Goal: Information Seeking & Learning: Learn about a topic

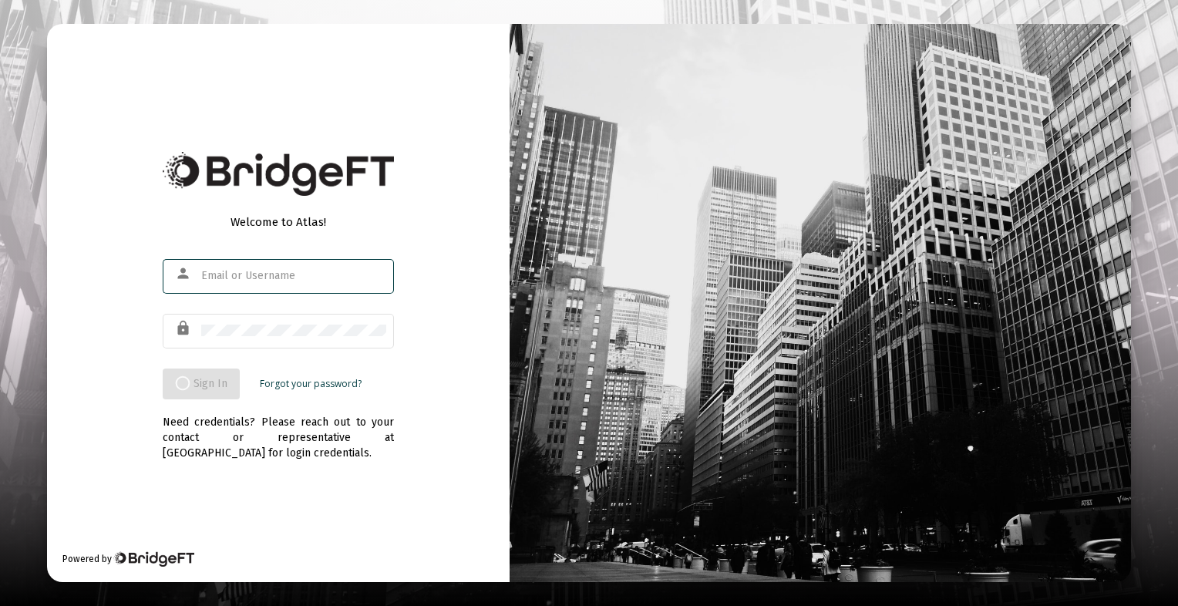
click at [302, 283] on div at bounding box center [293, 276] width 185 height 38
click at [292, 278] on input "text" at bounding box center [293, 276] width 185 height 12
type input "[EMAIL_ADDRESS][DOMAIN_NAME]"
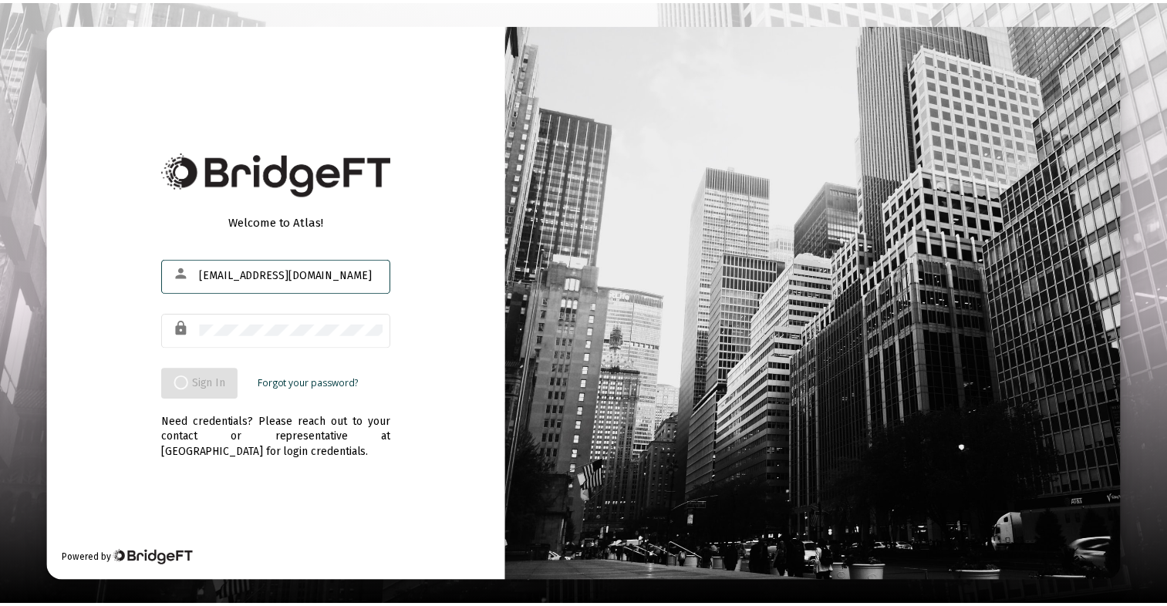
scroll to position [0, 0]
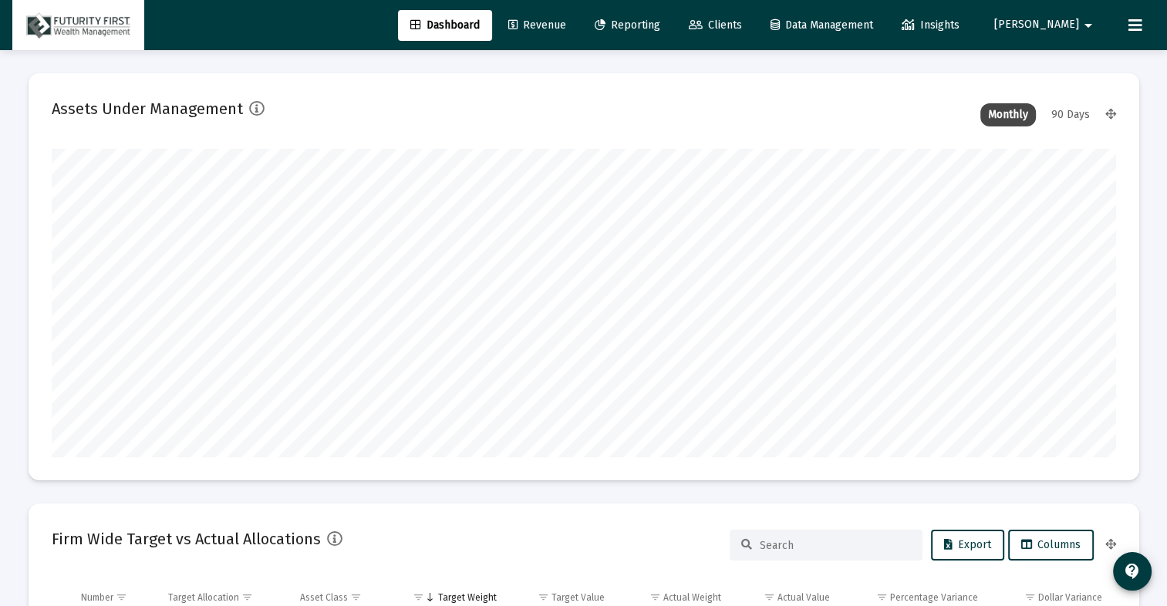
type input "[DATE]"
click at [1064, 119] on div "90 Days" at bounding box center [1071, 114] width 54 height 23
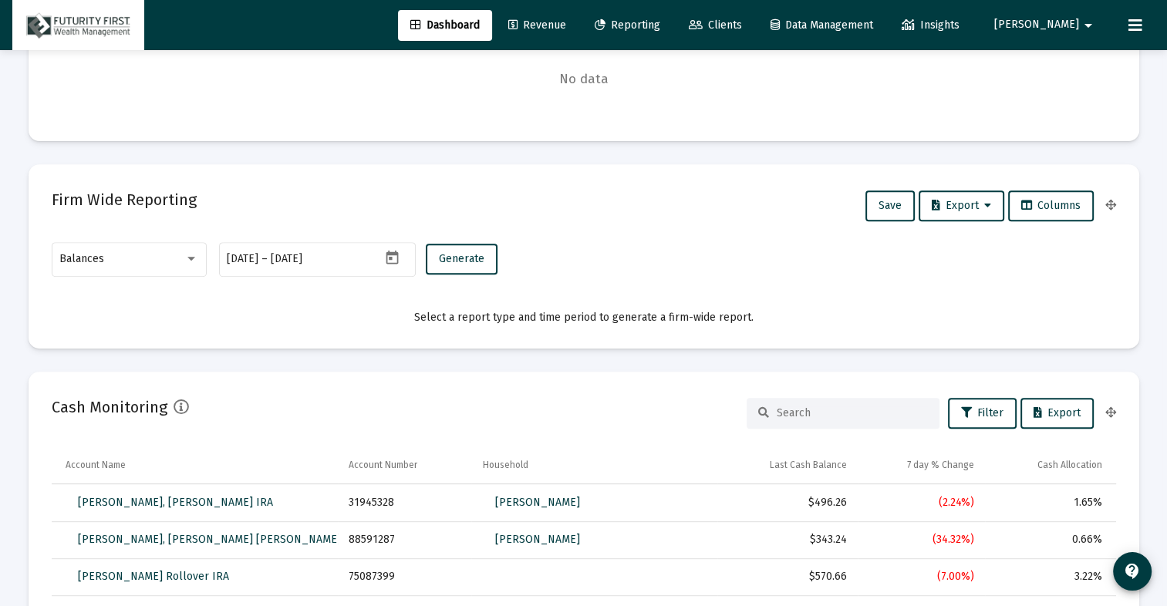
scroll to position [617, 0]
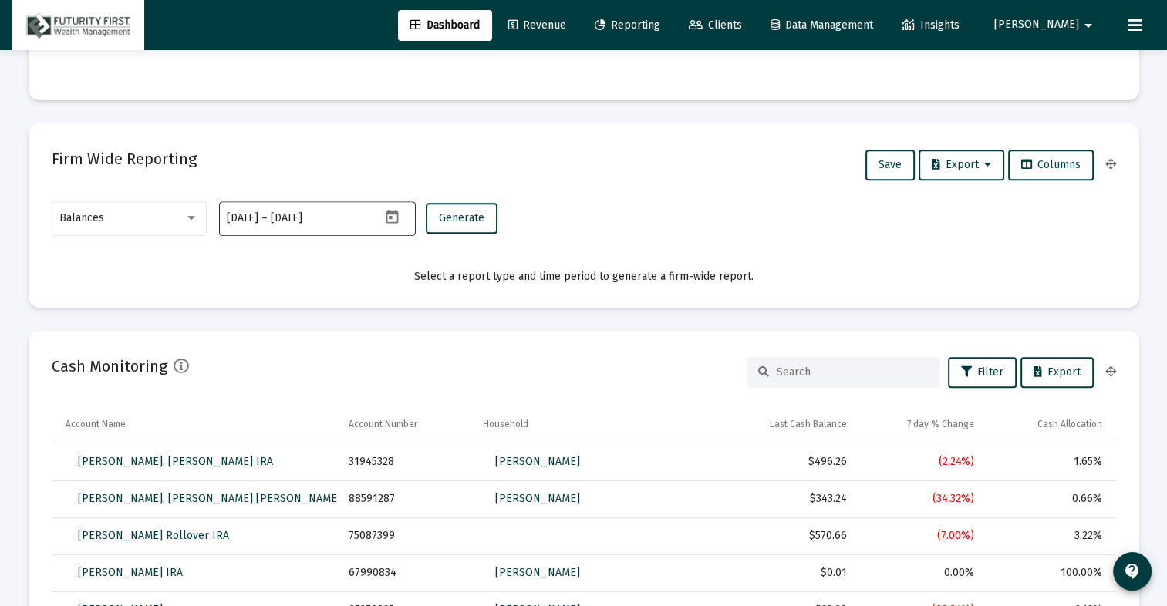
click at [395, 214] on icon "Open calendar" at bounding box center [392, 217] width 16 height 16
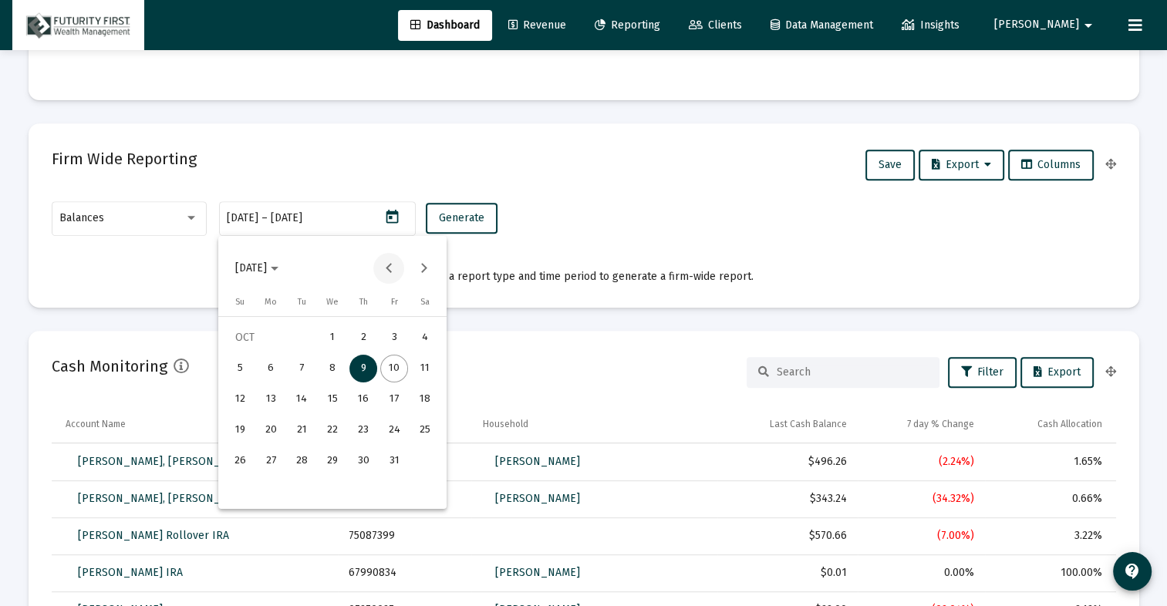
click at [400, 274] on button "Previous month" at bounding box center [388, 268] width 31 height 31
click at [423, 271] on button "Next month" at bounding box center [423, 268] width 31 height 31
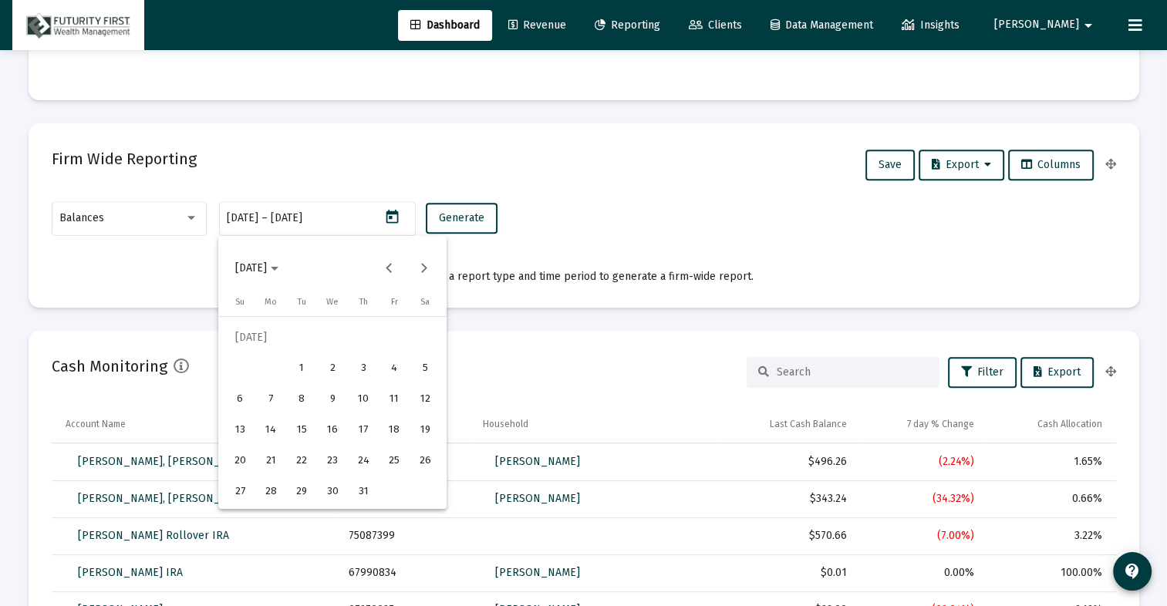
click at [298, 366] on div "1" at bounding box center [302, 369] width 28 height 28
type input "[DATE]"
click at [420, 272] on button "Next month" at bounding box center [423, 268] width 31 height 31
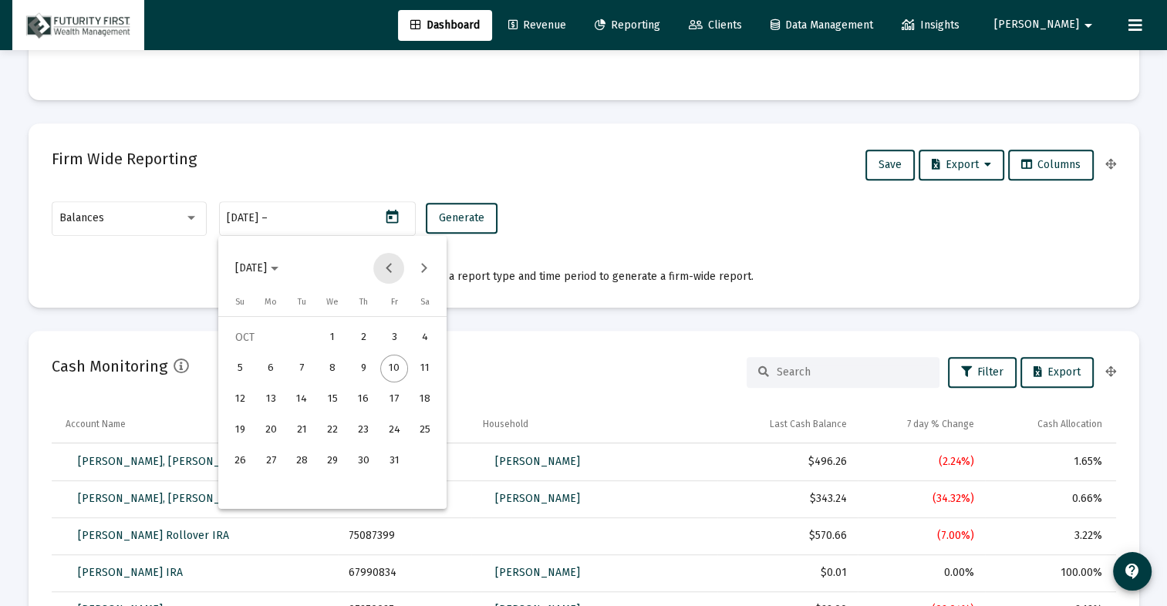
click at [386, 265] on button "Previous month" at bounding box center [388, 268] width 31 height 31
click at [310, 490] on div "30" at bounding box center [302, 492] width 28 height 28
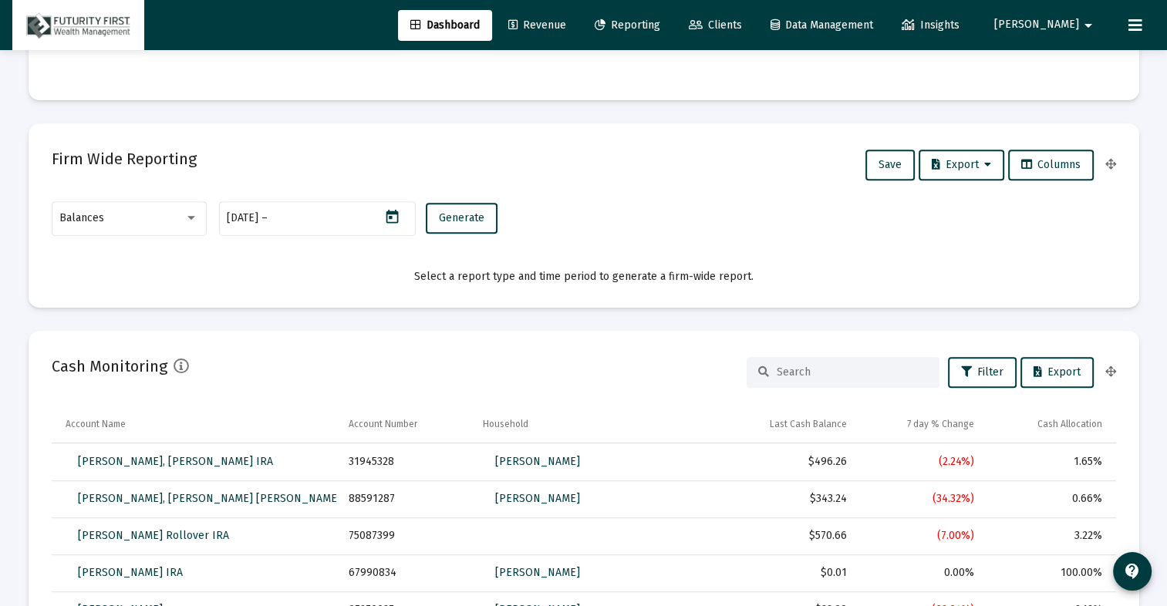
type input "[DATE]"
click at [481, 226] on button "Generate" at bounding box center [462, 218] width 72 height 31
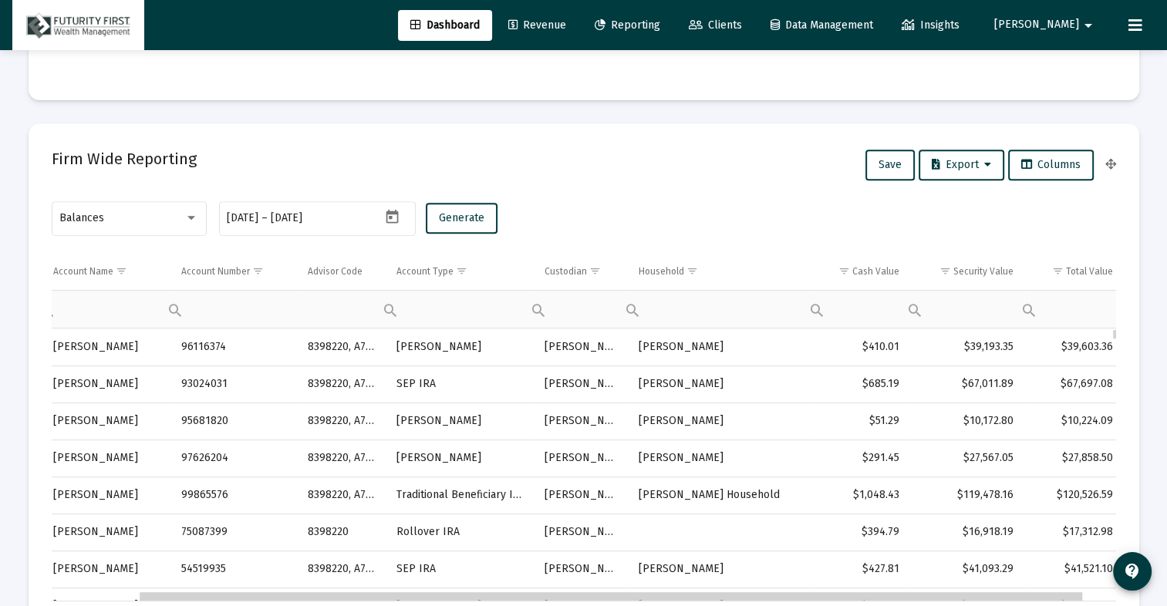
scroll to position [0, 133]
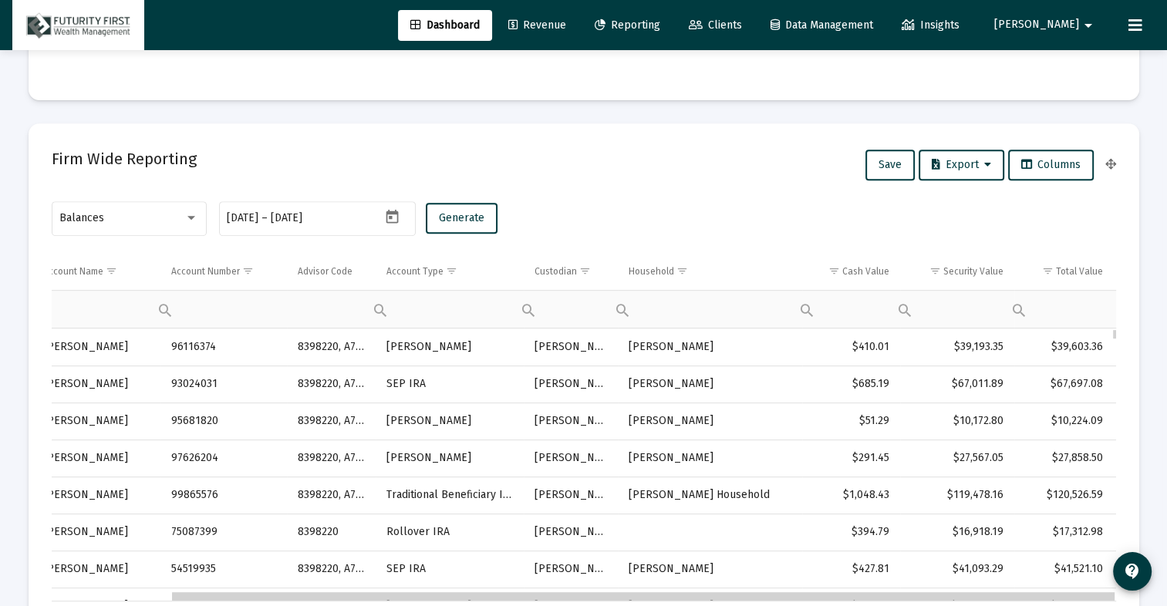
drag, startPoint x: 388, startPoint y: 599, endPoint x: 786, endPoint y: 532, distance: 403.6
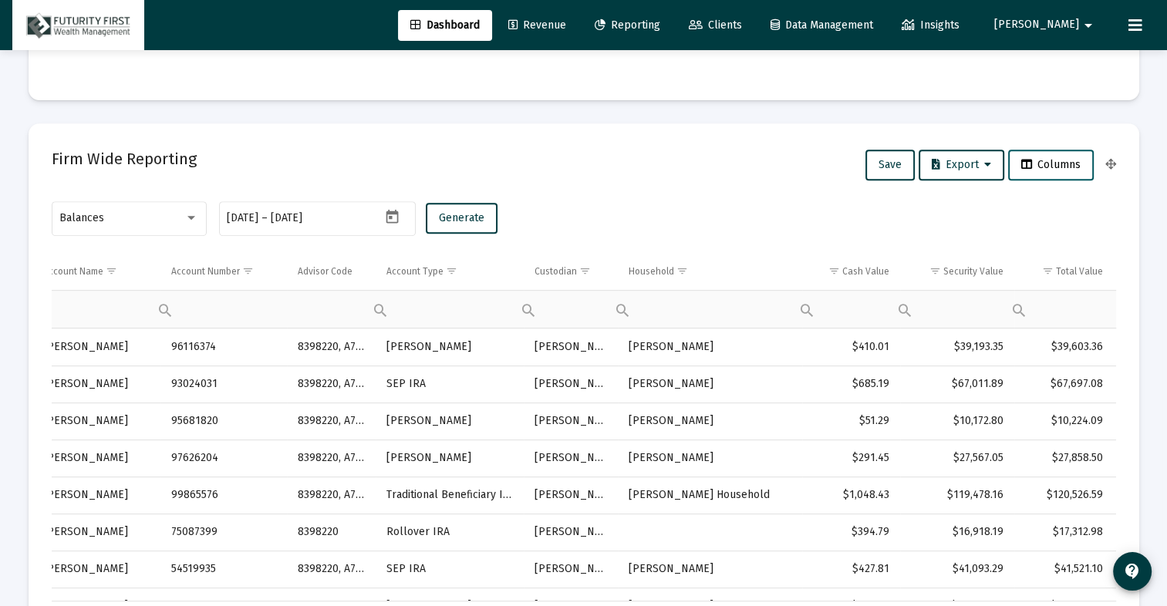
click at [1047, 164] on span "Columns" at bounding box center [1050, 164] width 59 height 13
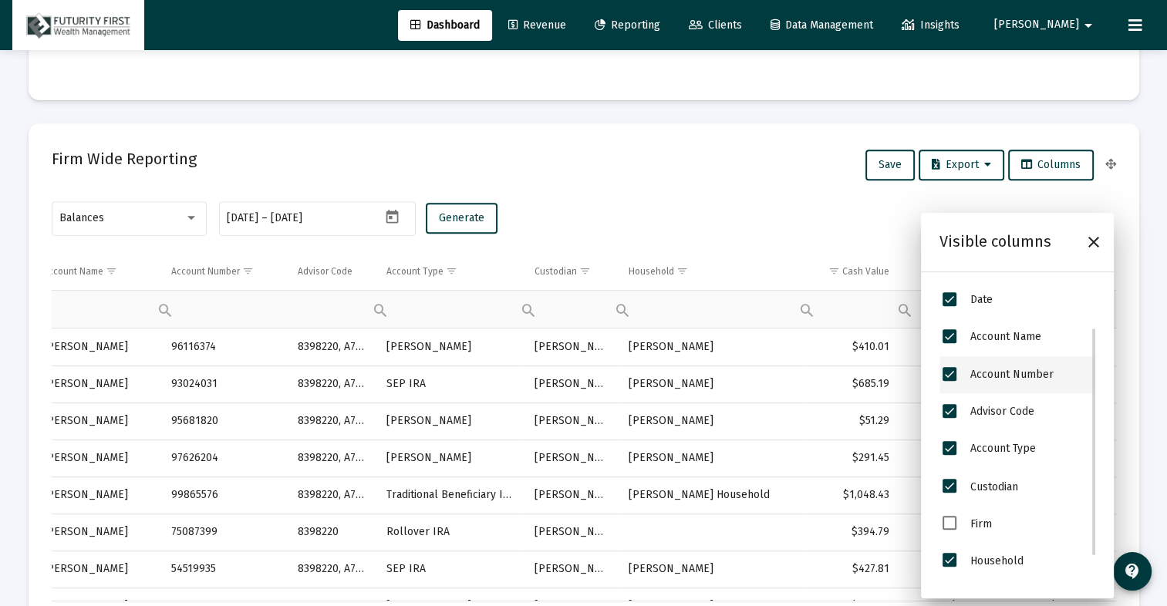
scroll to position [62, 0]
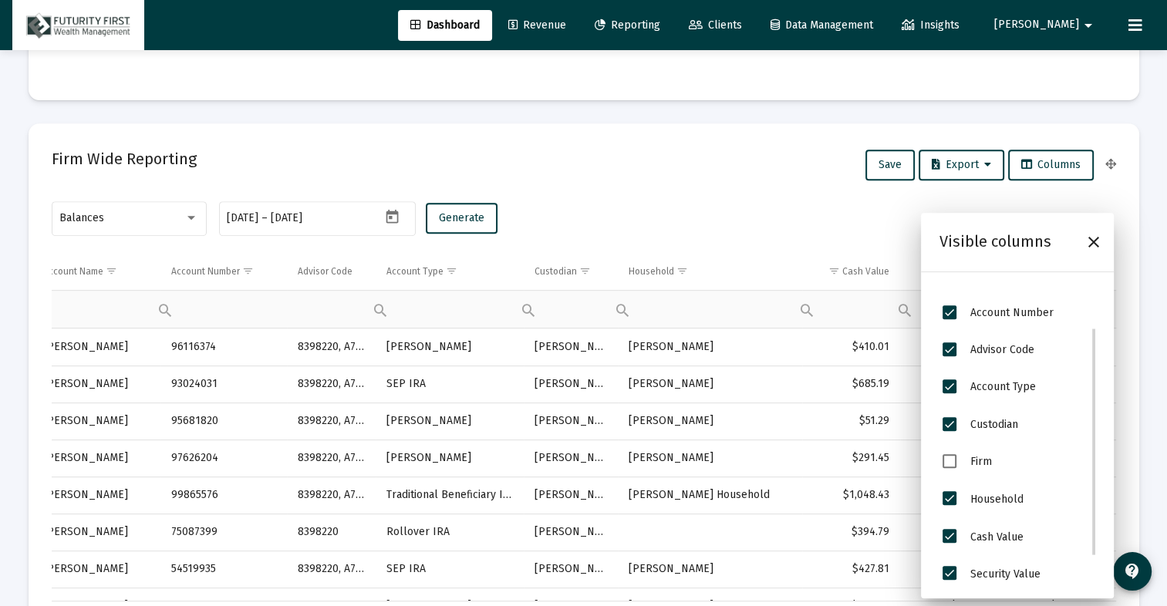
click at [949, 427] on span "Custodian" at bounding box center [949, 424] width 14 height 14
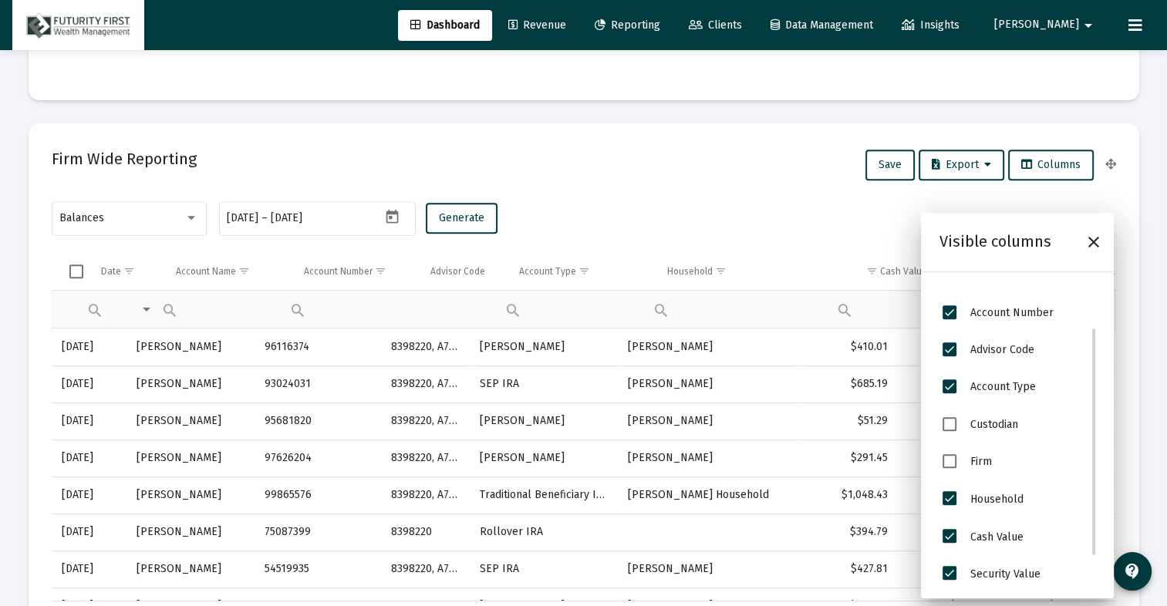
scroll to position [0, 39]
click at [953, 498] on span "Household" at bounding box center [949, 498] width 14 height 14
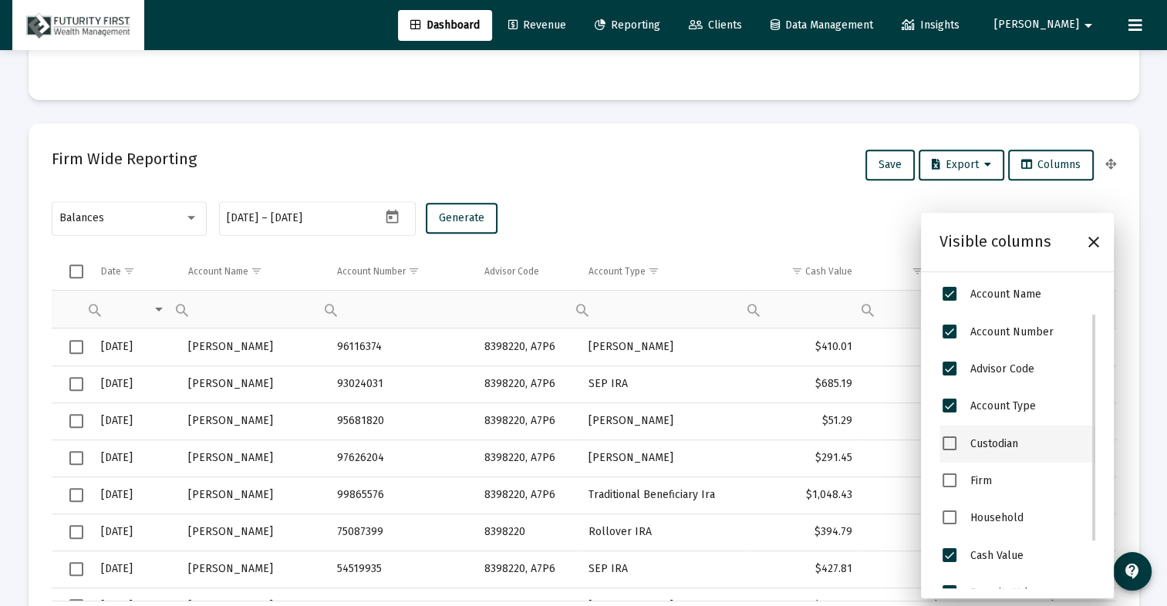
scroll to position [0, 0]
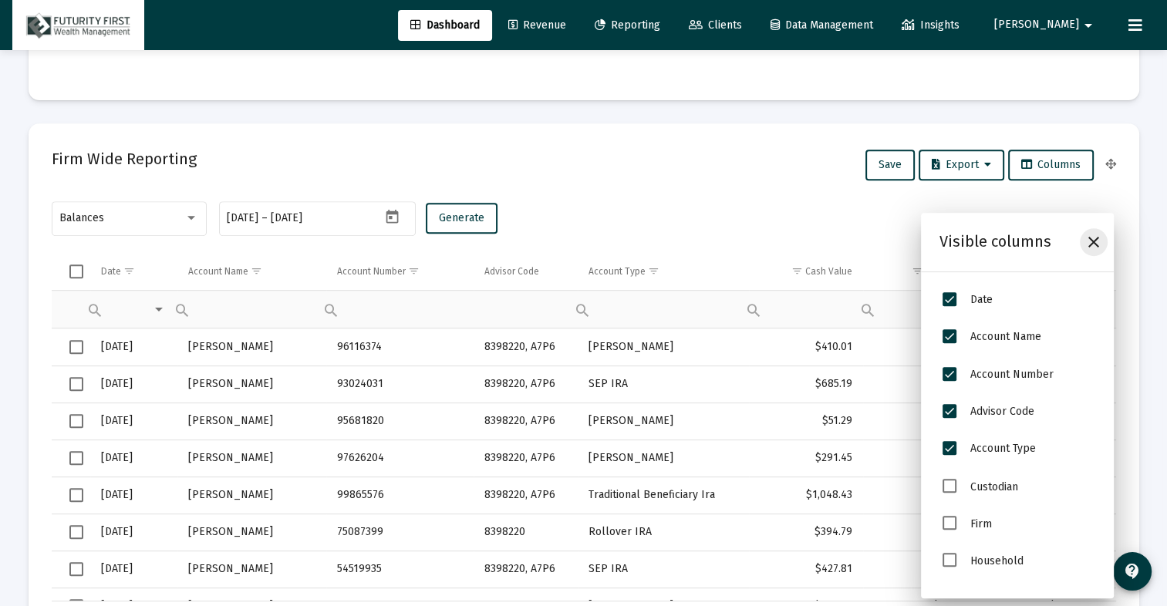
click at [1095, 245] on icon "Close" at bounding box center [1093, 242] width 19 height 19
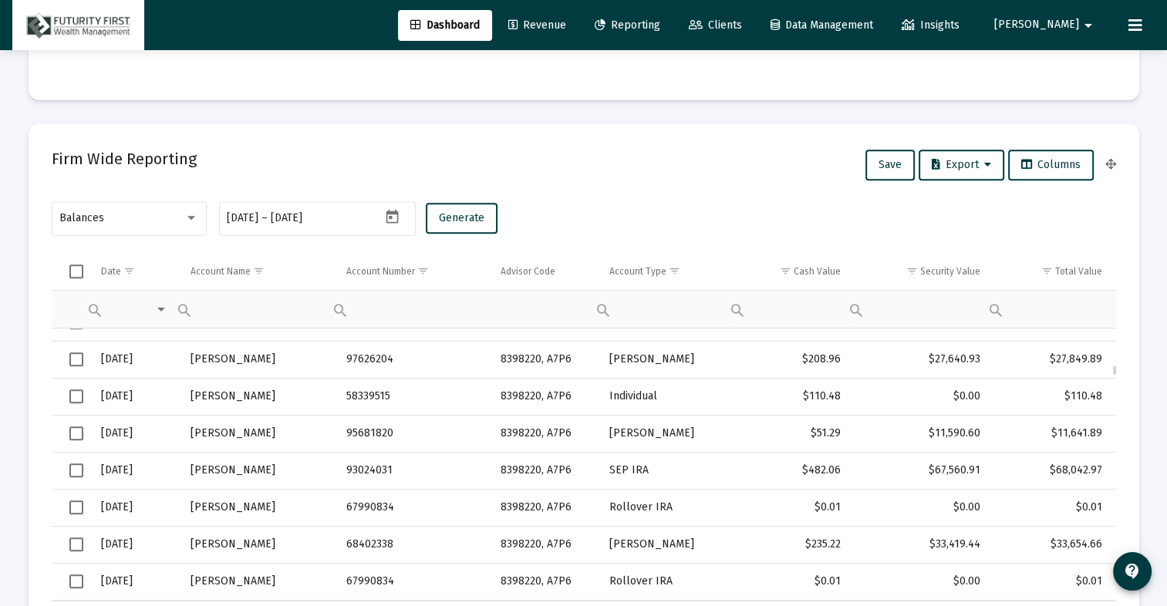
scroll to position [7034, 0]
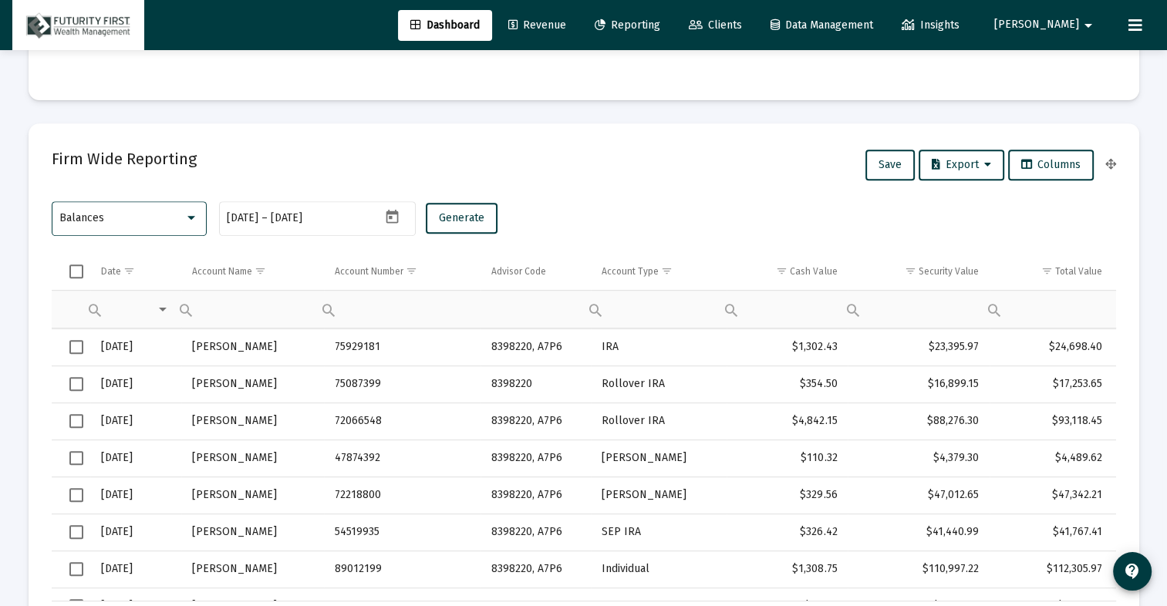
click at [173, 212] on div "Balances" at bounding box center [121, 218] width 125 height 12
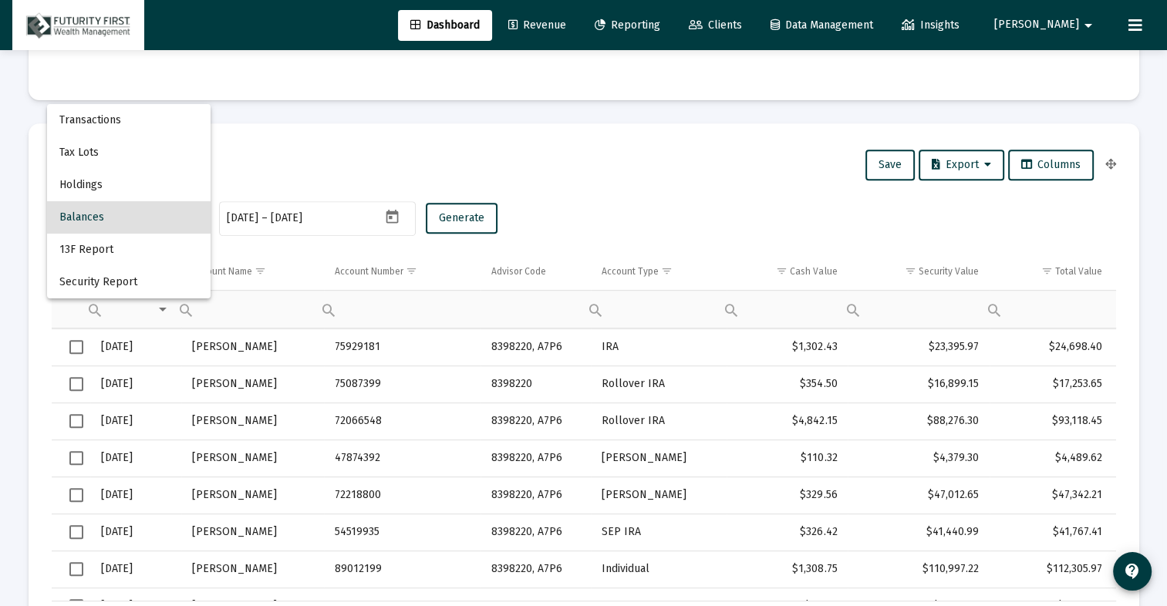
click at [238, 162] on div at bounding box center [583, 303] width 1167 height 606
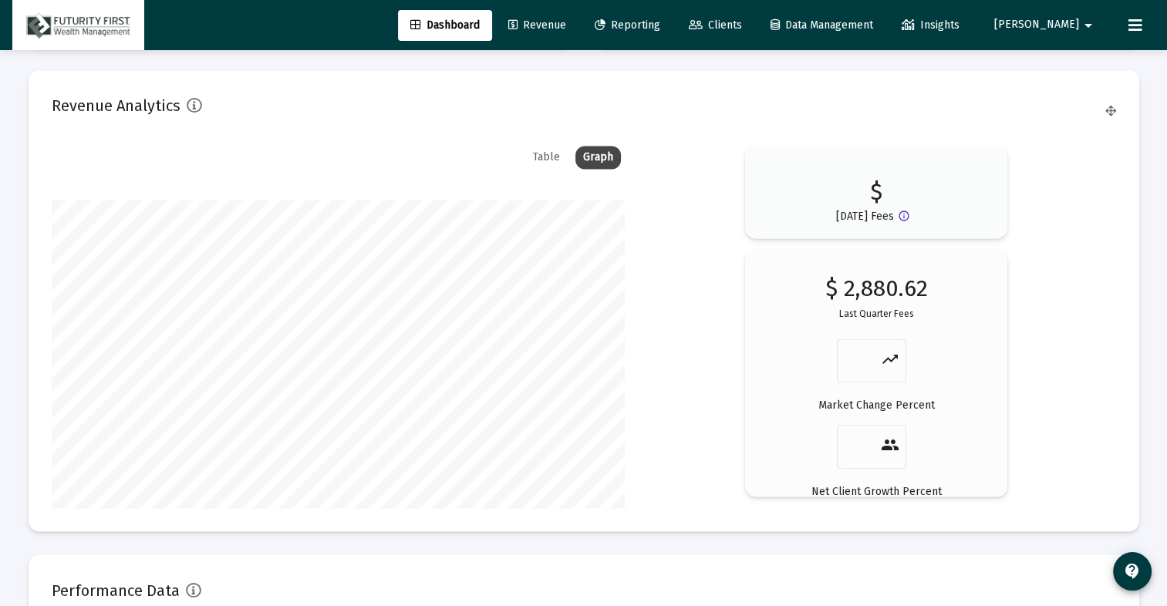
scroll to position [2622, 0]
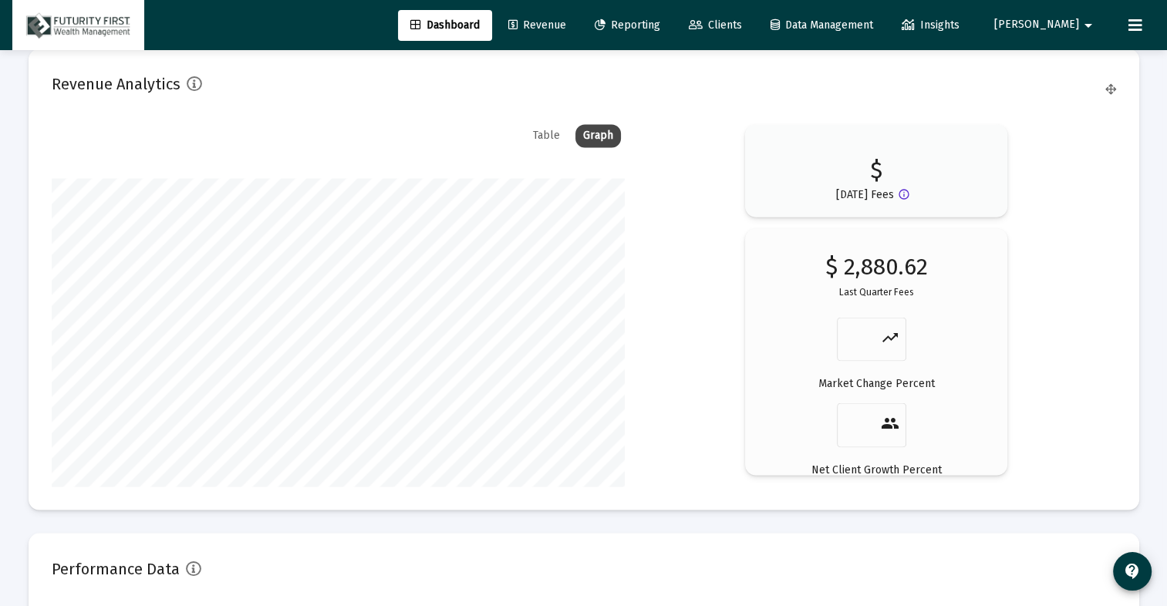
click at [922, 393] on div "$ 2,880.62 Last Quarter Fees trending_up Market Change Percent people Net Clien…" at bounding box center [876, 373] width 216 height 228
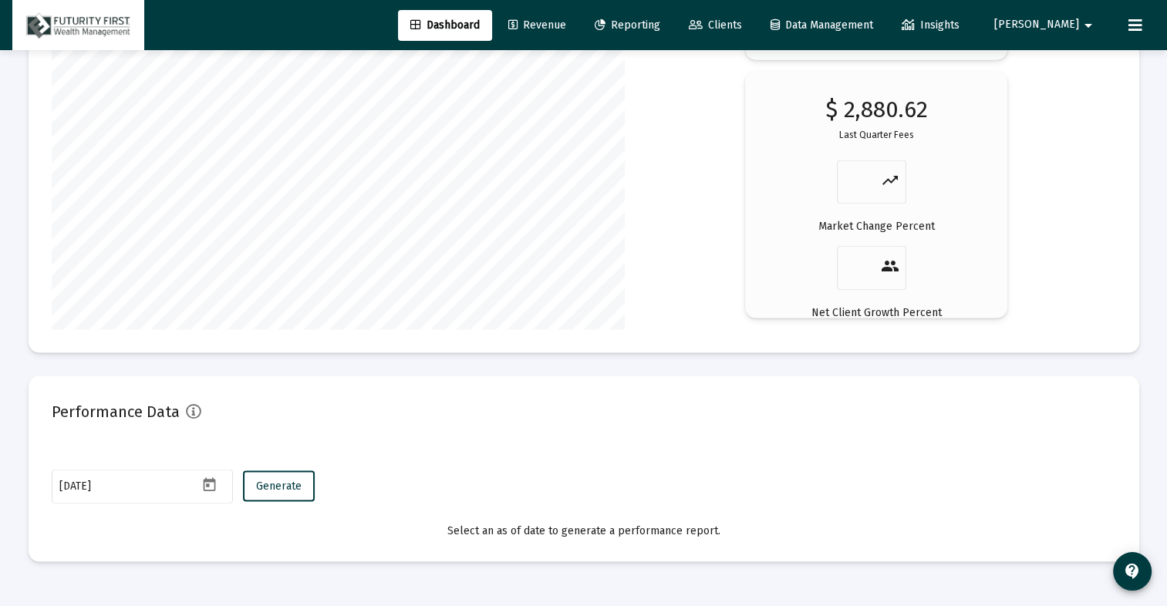
scroll to position [2780, 0]
click at [211, 483] on icon "Open calendar" at bounding box center [209, 484] width 16 height 16
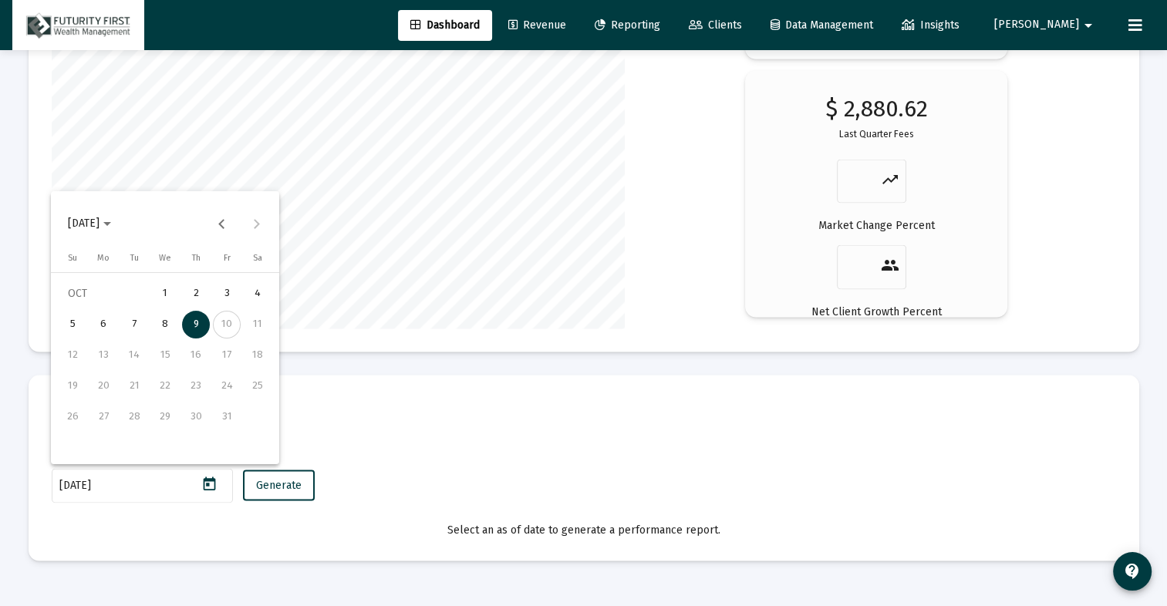
click at [163, 291] on div "1" at bounding box center [165, 294] width 28 height 28
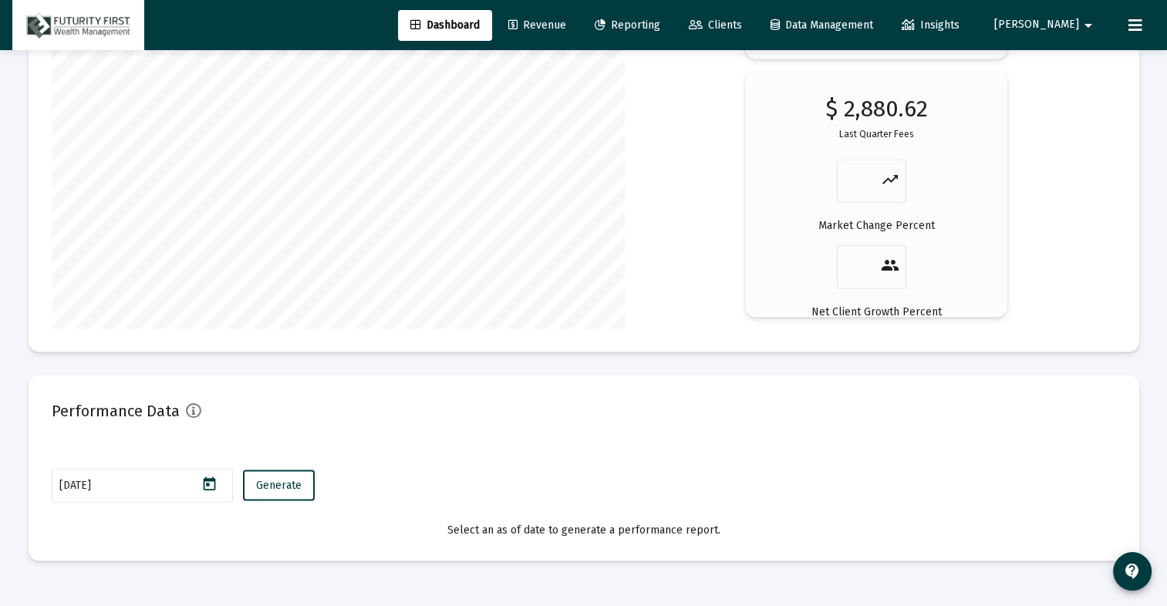
type input "[DATE]"
click at [294, 495] on button "Generate" at bounding box center [279, 485] width 72 height 31
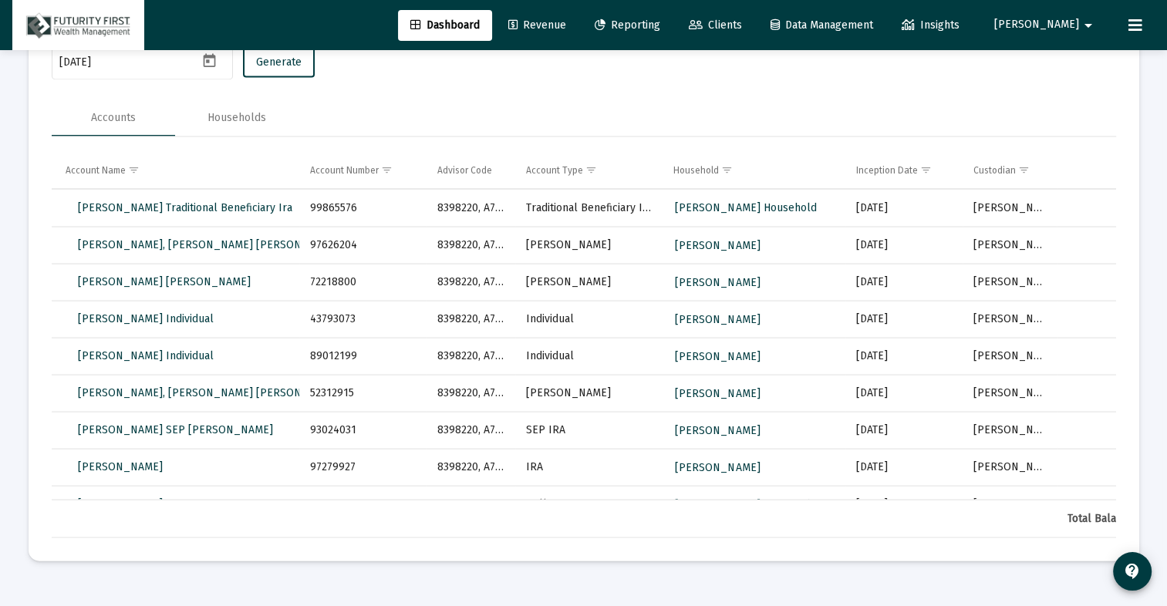
scroll to position [3204, 0]
click at [234, 106] on div "Households" at bounding box center [236, 117] width 123 height 37
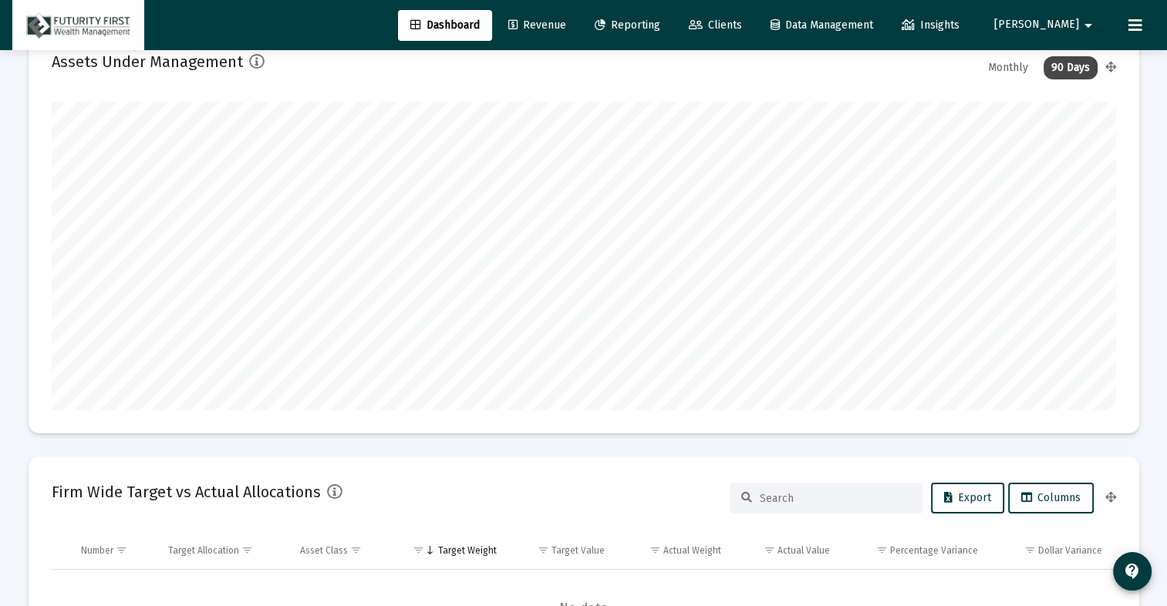
scroll to position [0, 0]
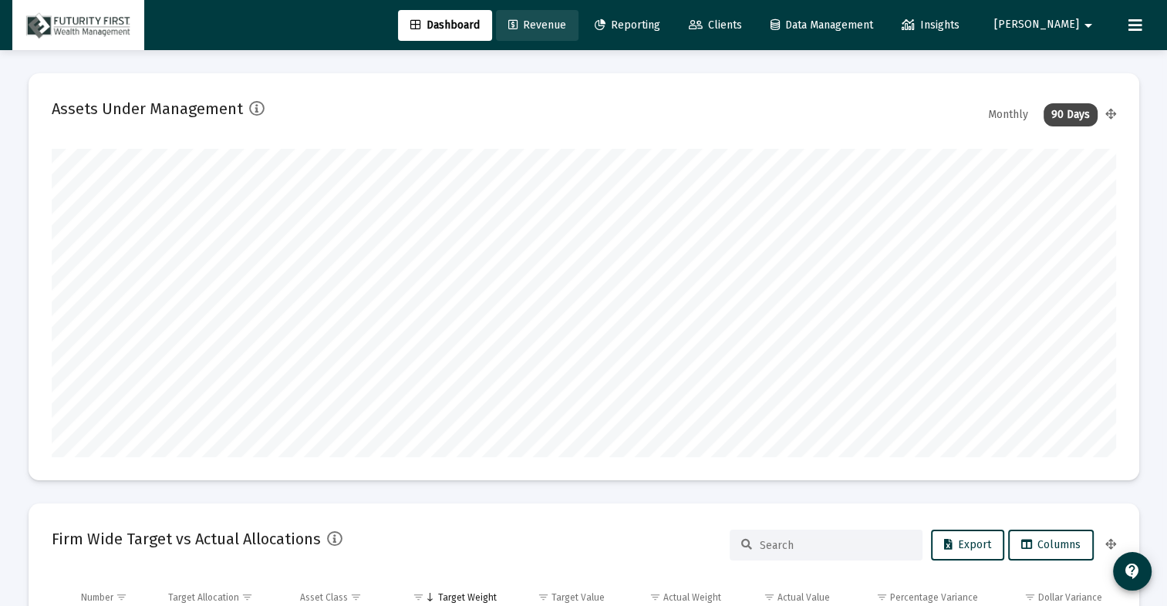
click at [578, 20] on link "Revenue" at bounding box center [537, 25] width 83 height 31
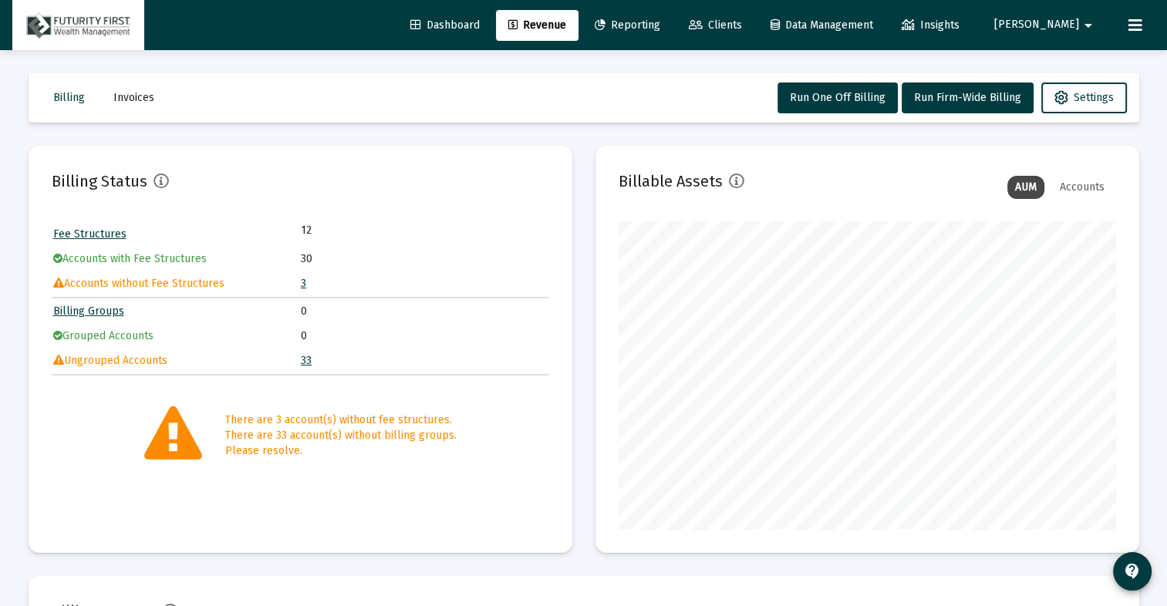
scroll to position [309, 497]
click at [302, 285] on link "3" at bounding box center [303, 283] width 5 height 13
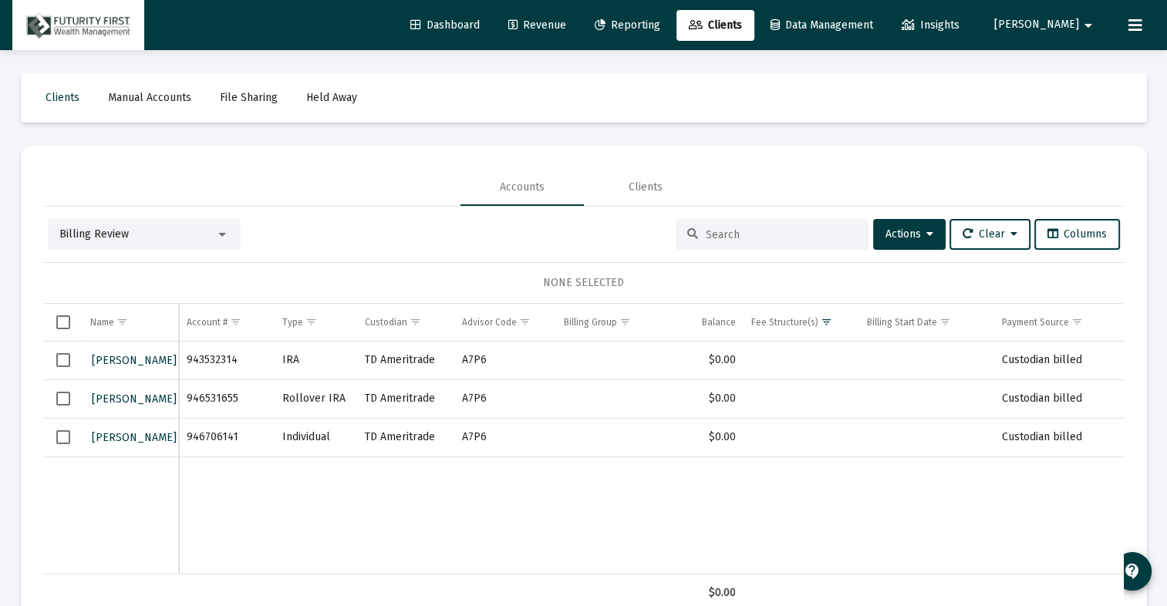
click at [566, 26] on span "Revenue" at bounding box center [537, 25] width 58 height 13
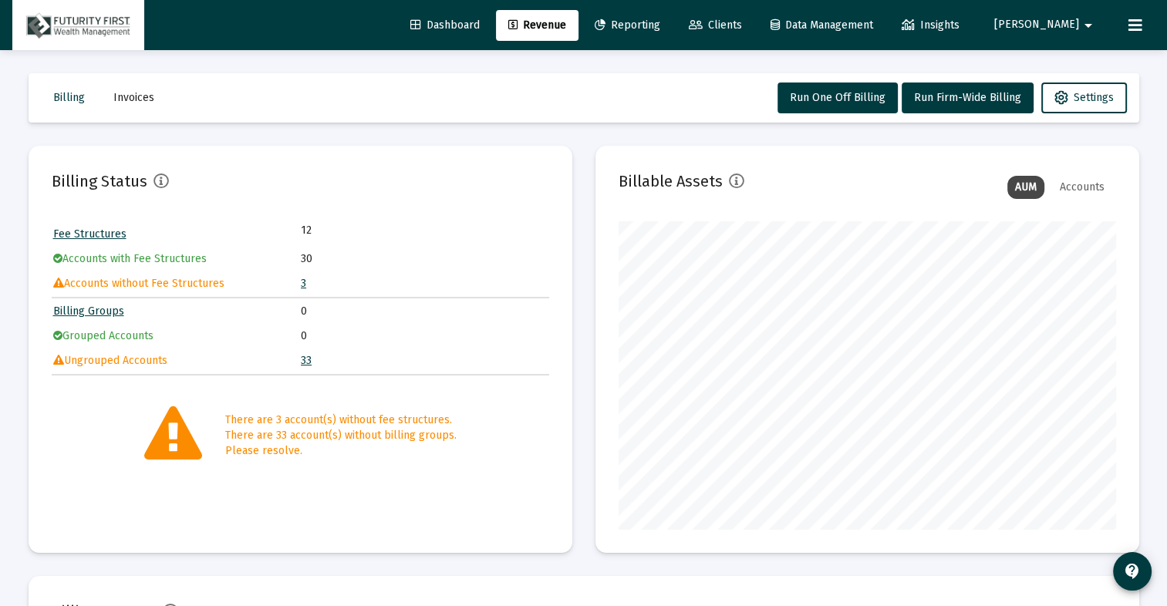
scroll to position [309, 497]
click at [305, 359] on link "33" at bounding box center [306, 360] width 11 height 13
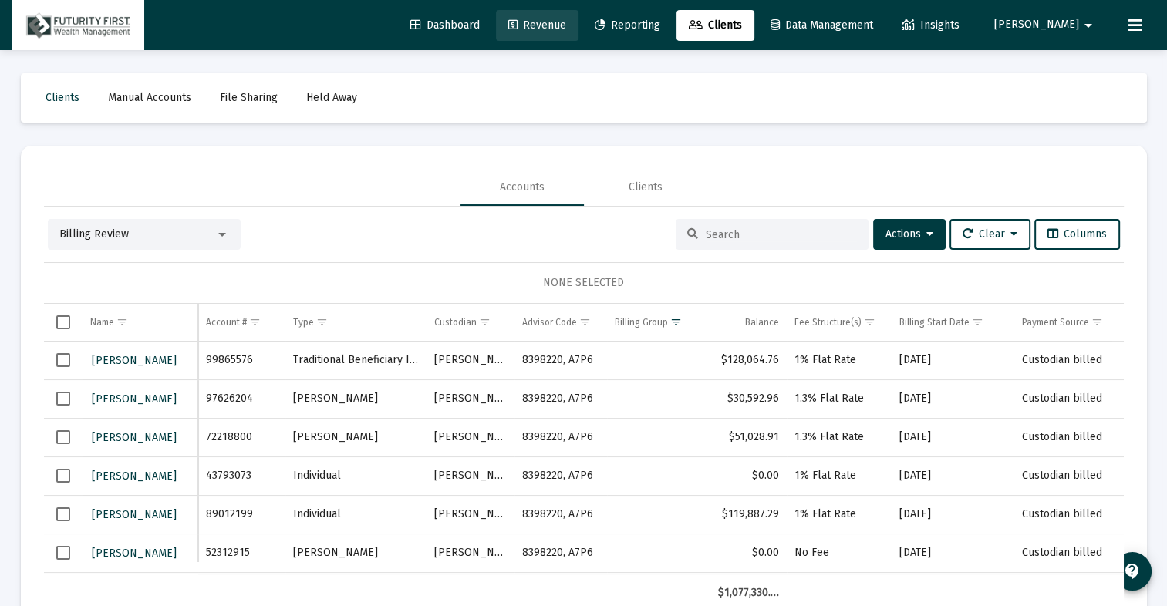
click at [564, 15] on link "Revenue" at bounding box center [537, 25] width 83 height 31
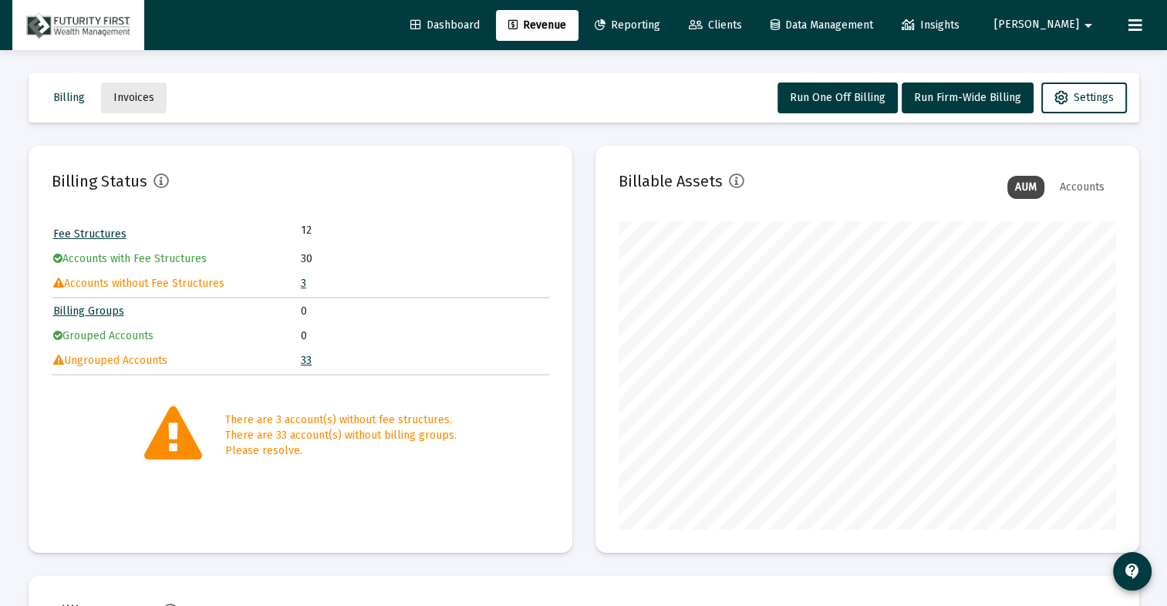
click at [117, 94] on span "Invoices" at bounding box center [133, 97] width 41 height 13
click at [148, 93] on span "Invoices" at bounding box center [133, 97] width 41 height 13
click at [950, 104] on button "Run Firm-Wide Billing" at bounding box center [968, 98] width 132 height 31
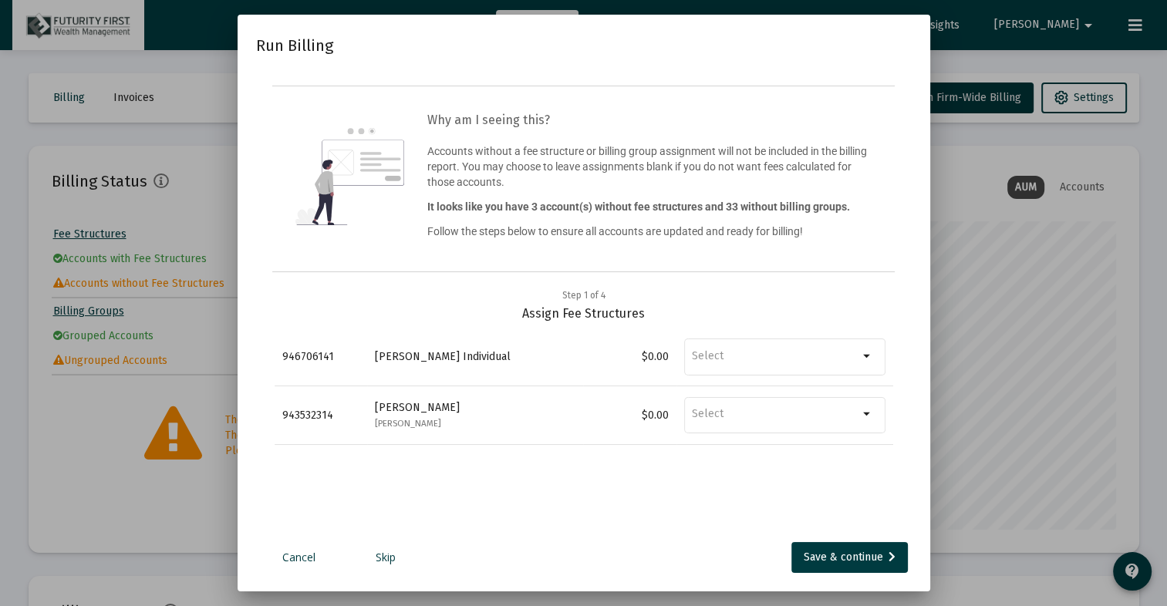
click at [302, 557] on link "Cancel" at bounding box center [299, 557] width 77 height 15
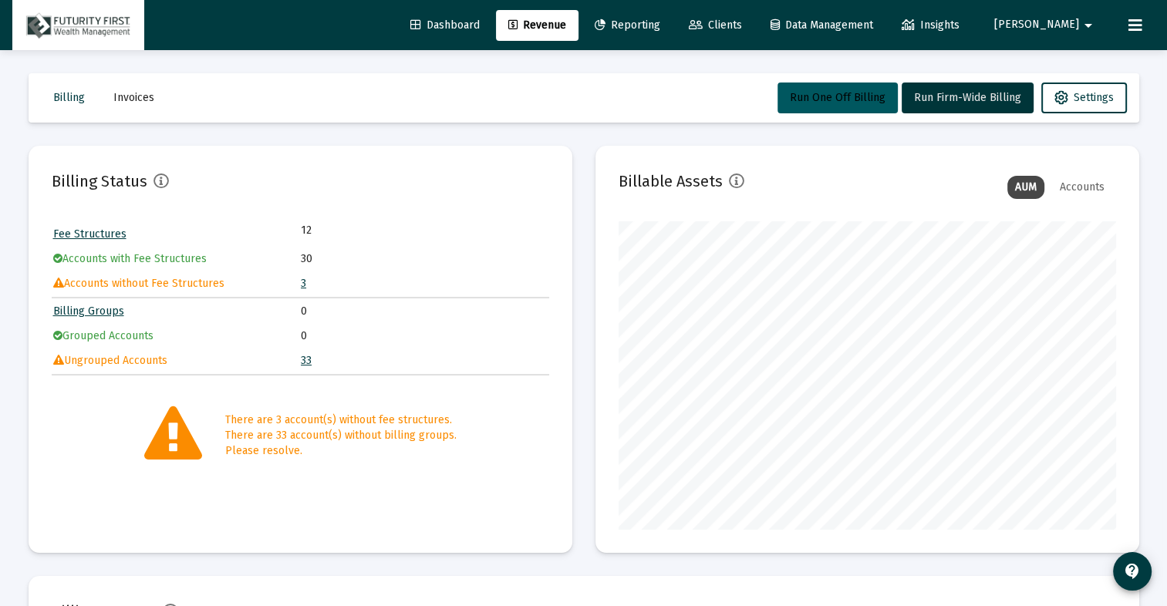
click at [837, 93] on span "Run One Off Billing" at bounding box center [838, 97] width 96 height 13
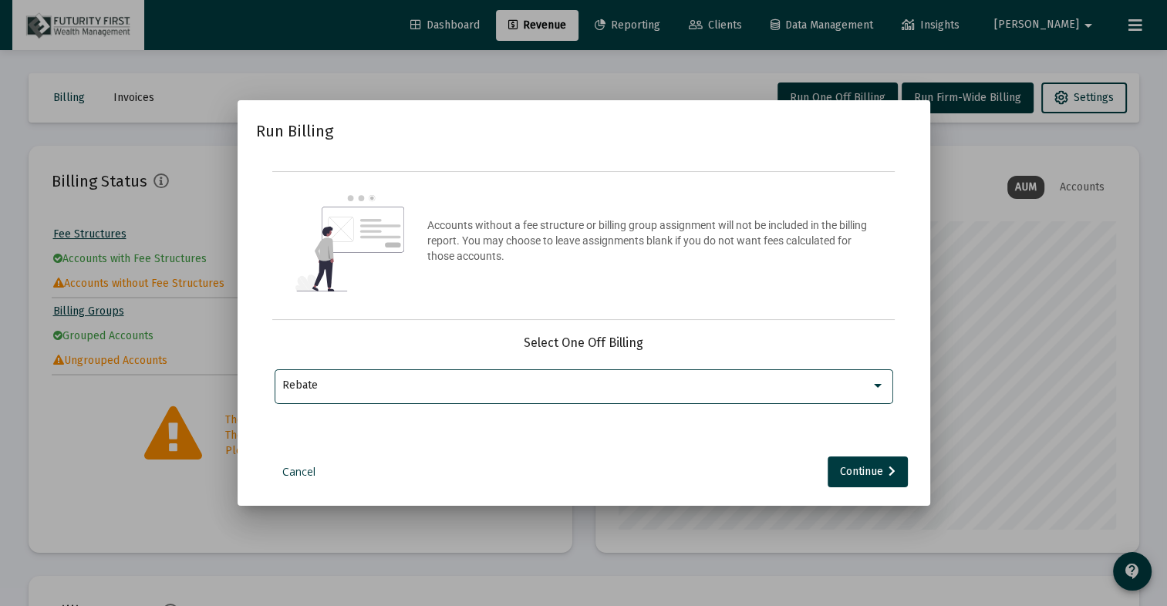
click at [362, 389] on div "Rebate" at bounding box center [576, 385] width 588 height 12
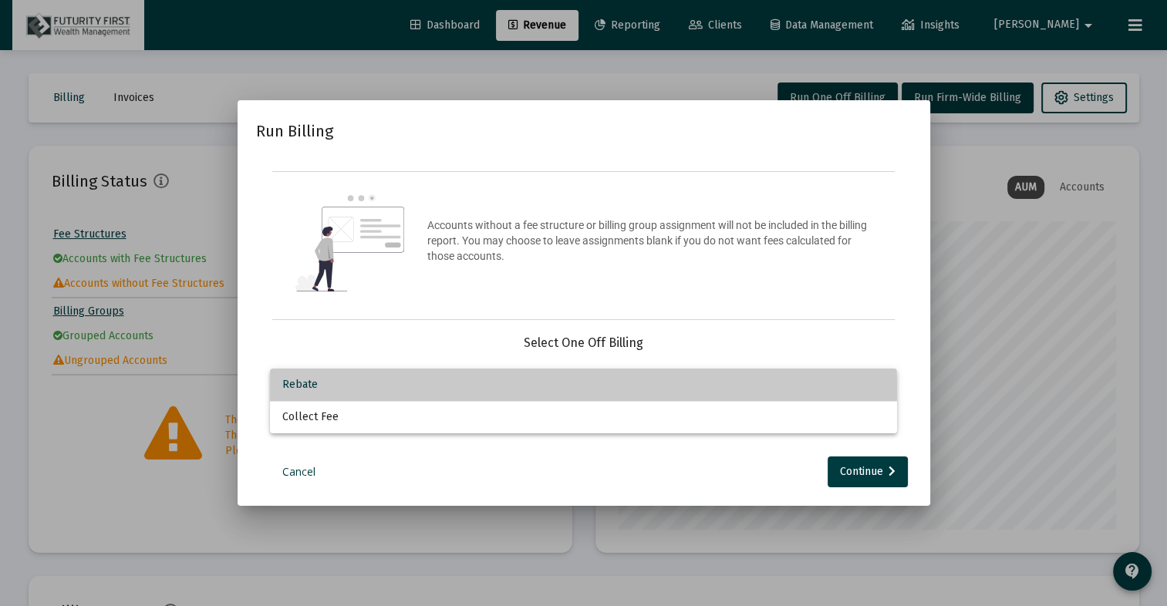
click at [362, 389] on span "Rebate" at bounding box center [583, 385] width 602 height 32
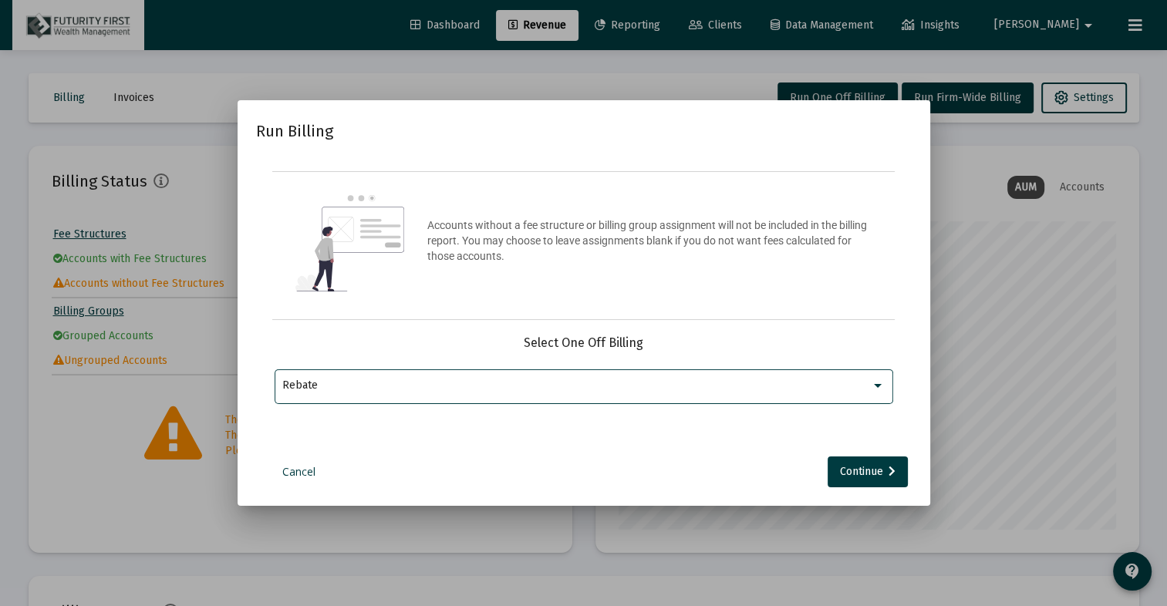
click at [299, 467] on link "Cancel" at bounding box center [299, 471] width 77 height 15
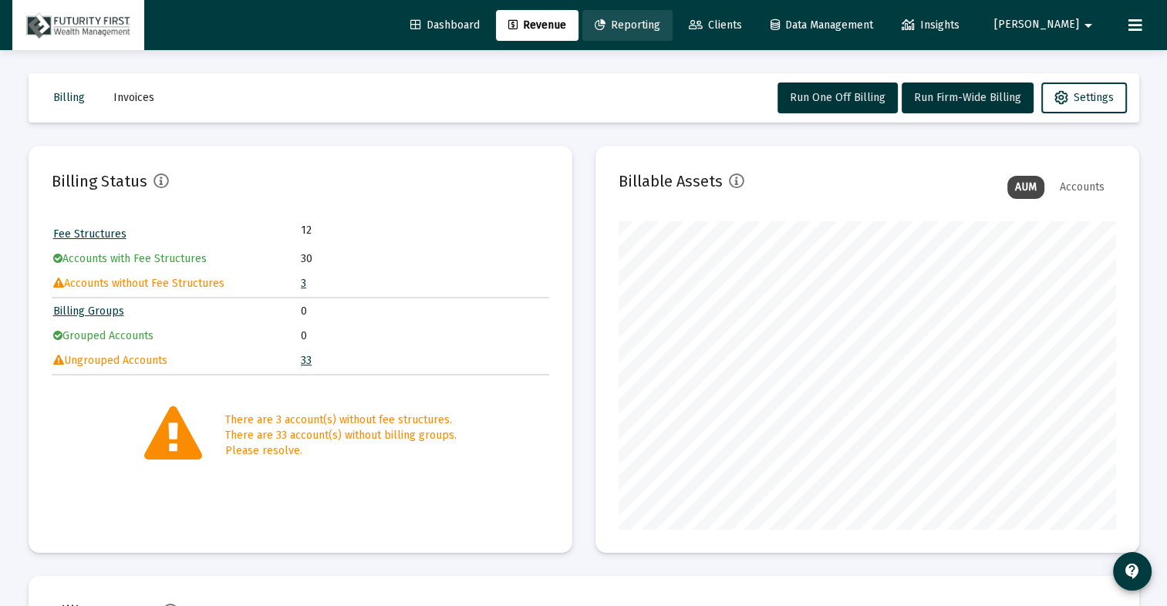
click at [660, 23] on span "Reporting" at bounding box center [628, 25] width 66 height 13
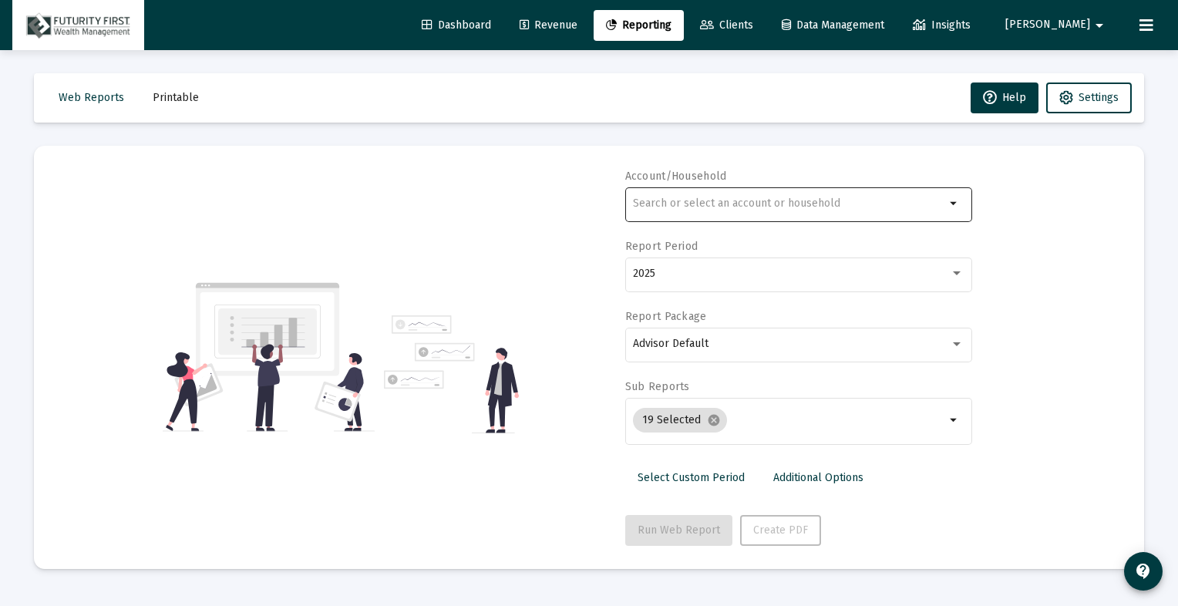
click at [798, 211] on div at bounding box center [789, 203] width 312 height 38
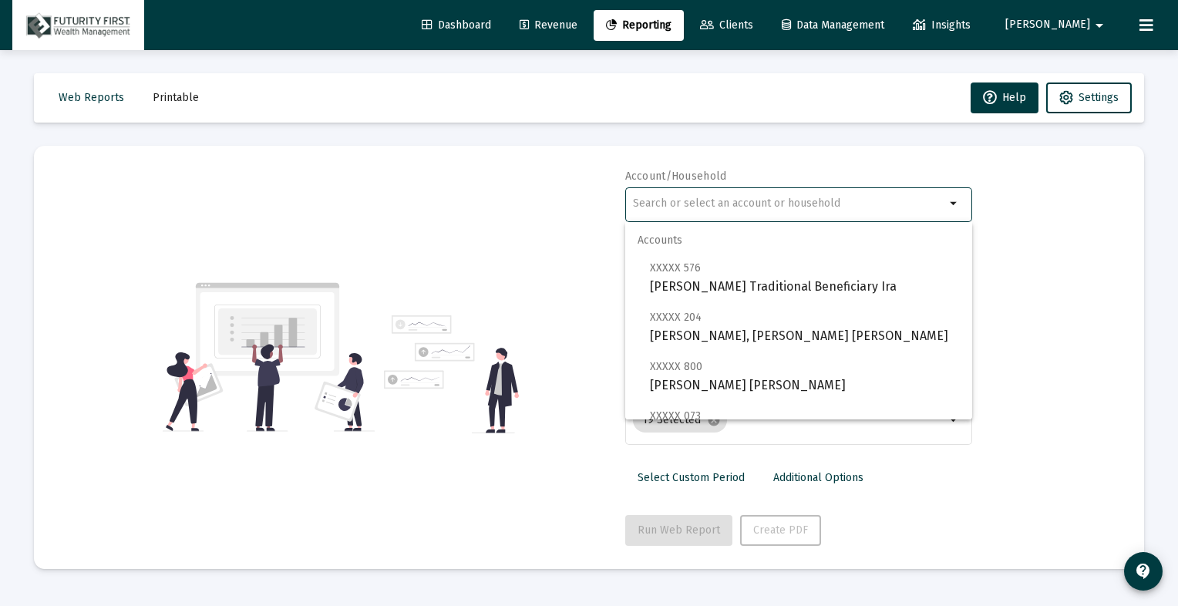
click at [798, 211] on div at bounding box center [789, 203] width 312 height 38
click at [552, 193] on div "Account/Household arrow_drop_down Report Period 2025 Report Package Advisor Def…" at bounding box center [589, 357] width 1064 height 377
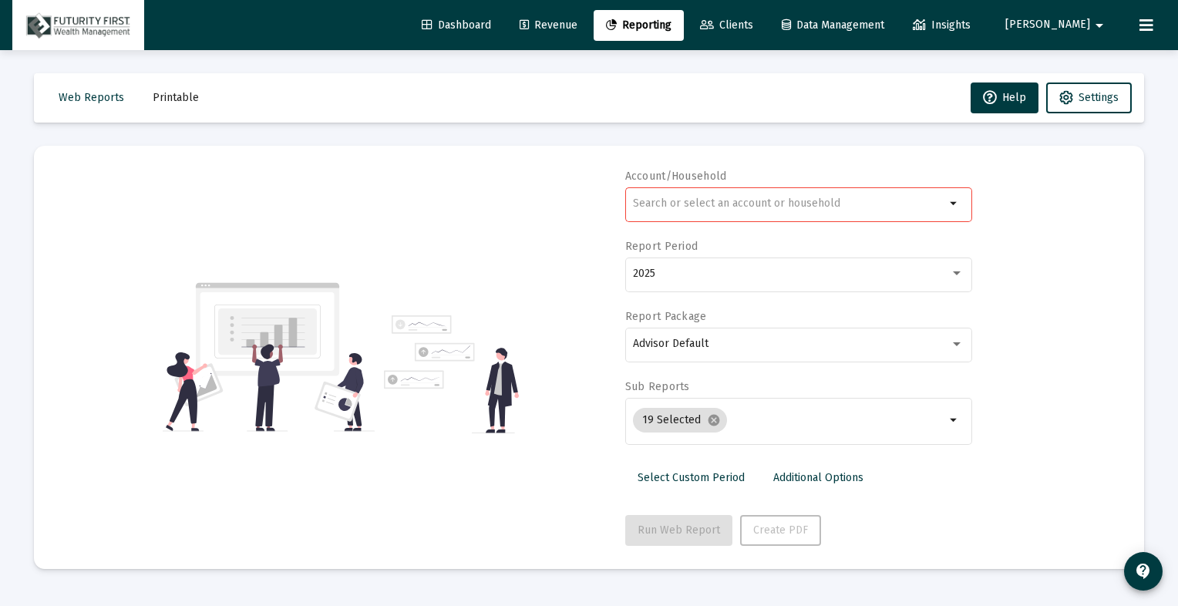
click at [955, 203] on mat-icon "arrow_drop_down" at bounding box center [955, 203] width 19 height 19
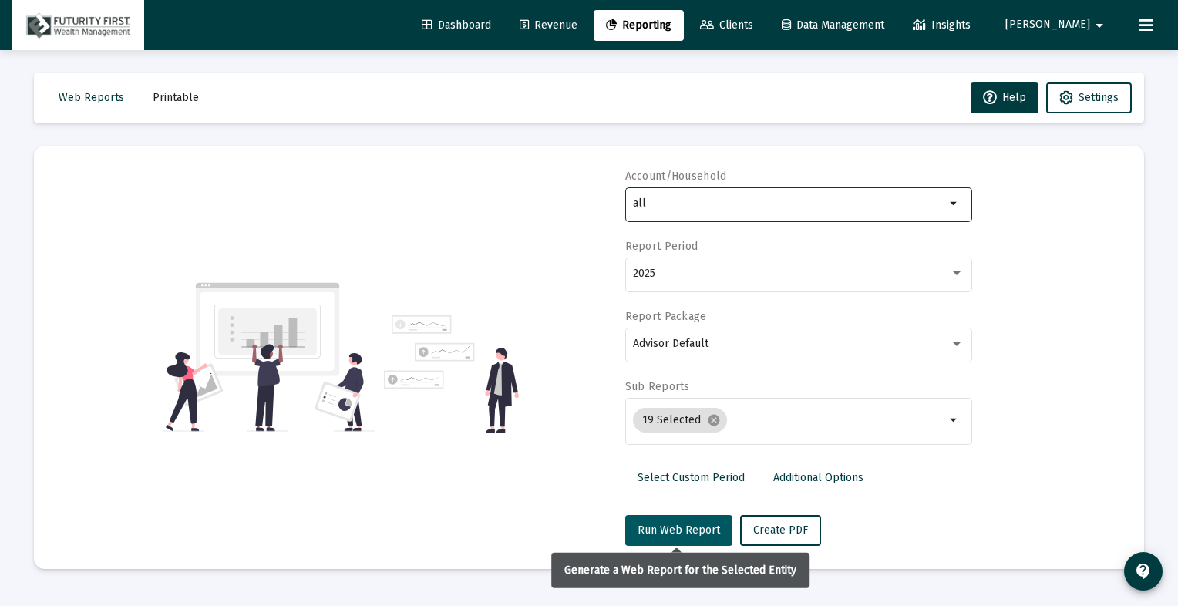
type input "all"
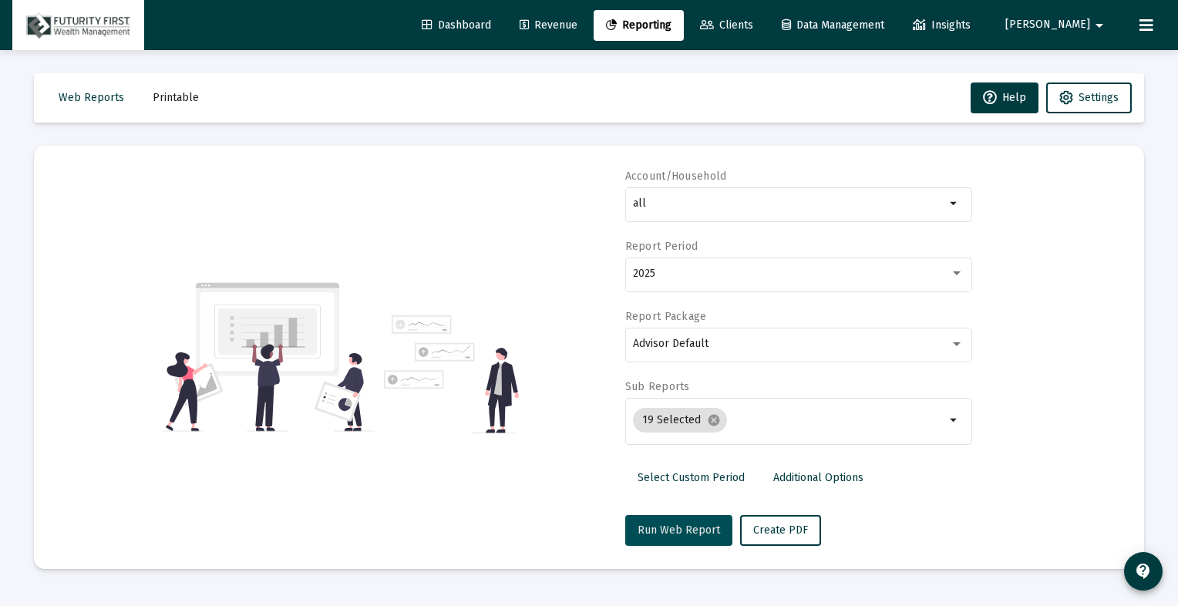
click at [669, 541] on button "Run Web Report" at bounding box center [678, 530] width 107 height 31
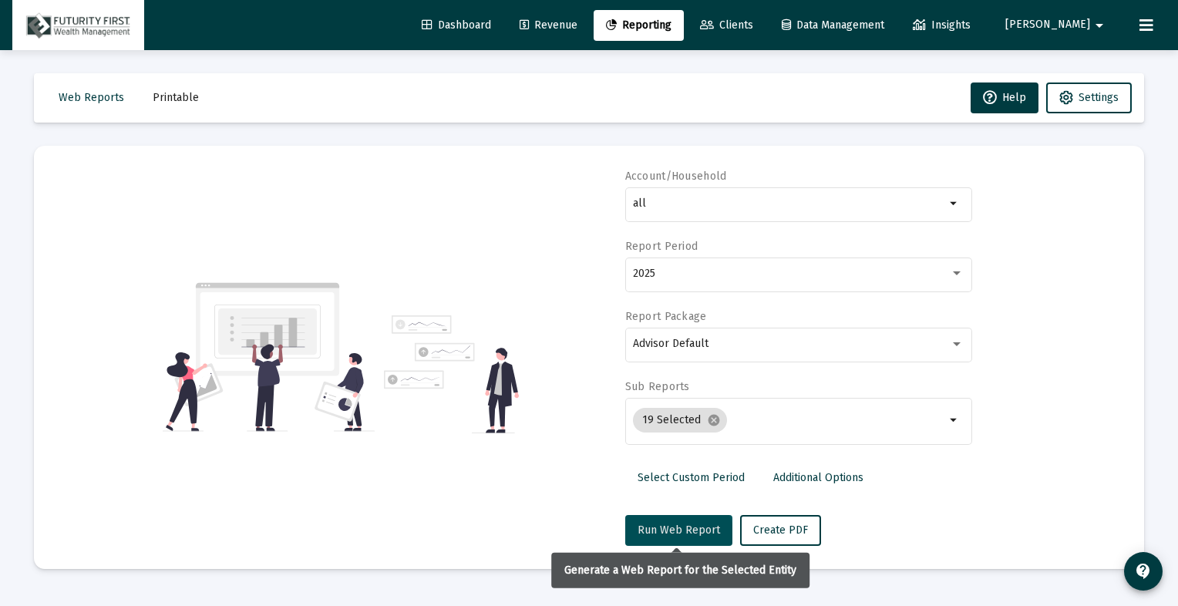
click at [678, 524] on span "Run Web Report" at bounding box center [679, 530] width 83 height 13
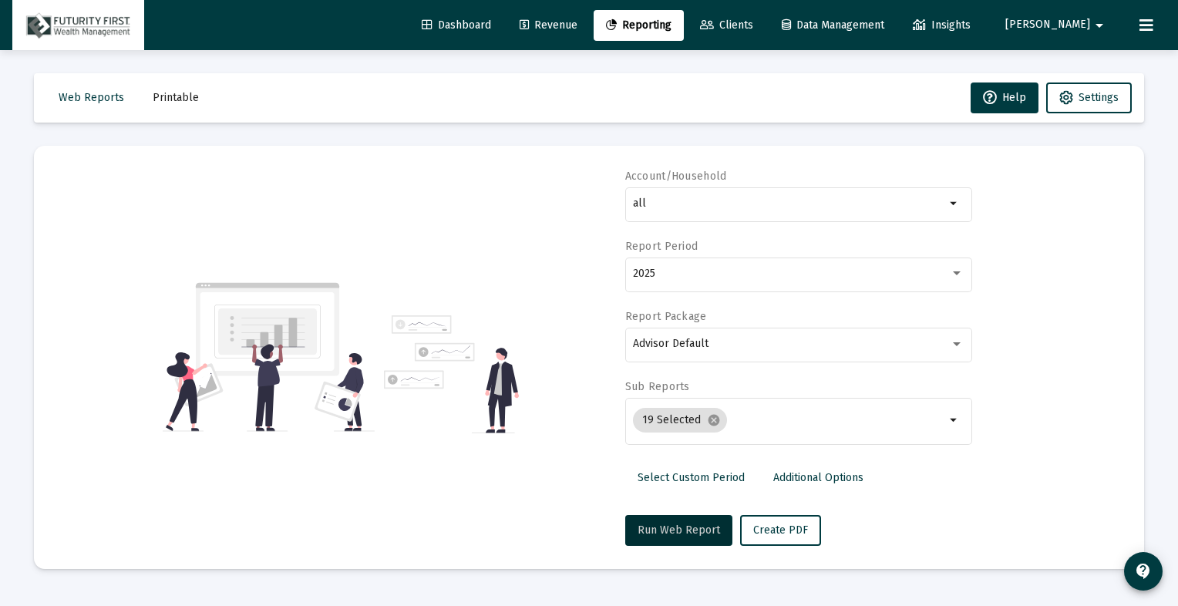
click at [766, 23] on link "Clients" at bounding box center [727, 25] width 78 height 31
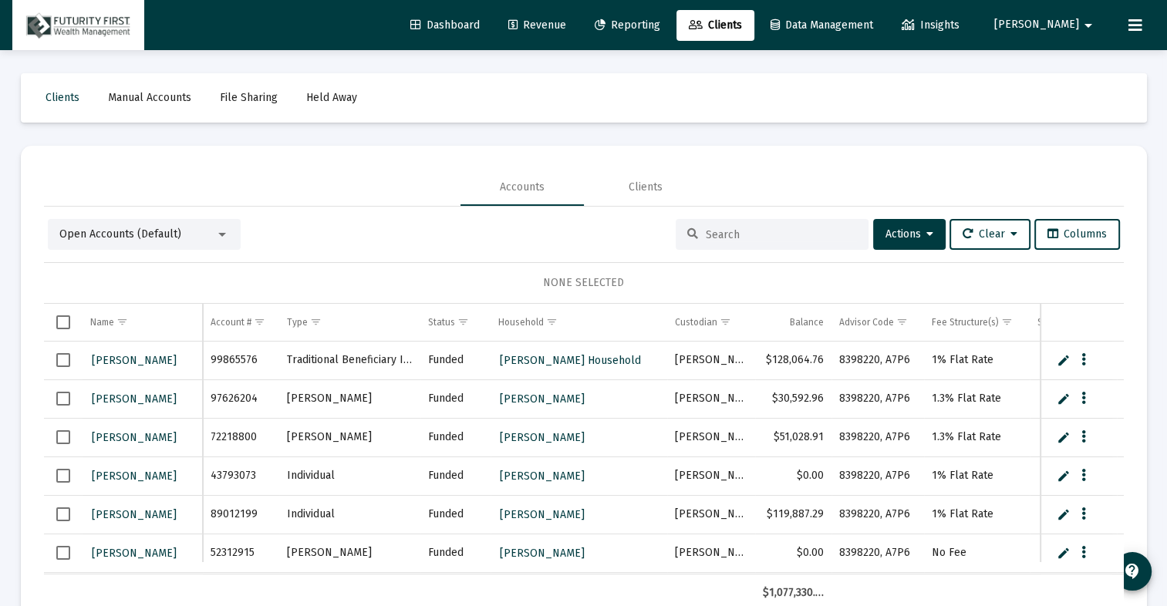
click at [192, 222] on div "Open Accounts (Default)" at bounding box center [144, 234] width 193 height 31
click at [221, 235] on div at bounding box center [222, 235] width 8 height 4
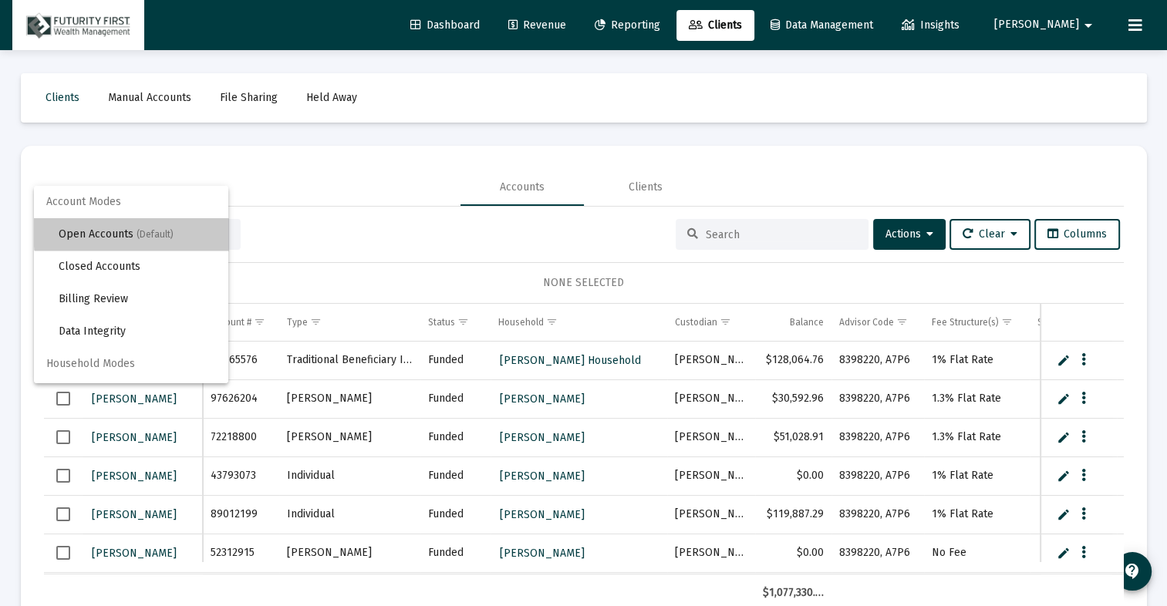
click at [173, 227] on span "Open Accounts (Default)" at bounding box center [137, 234] width 157 height 32
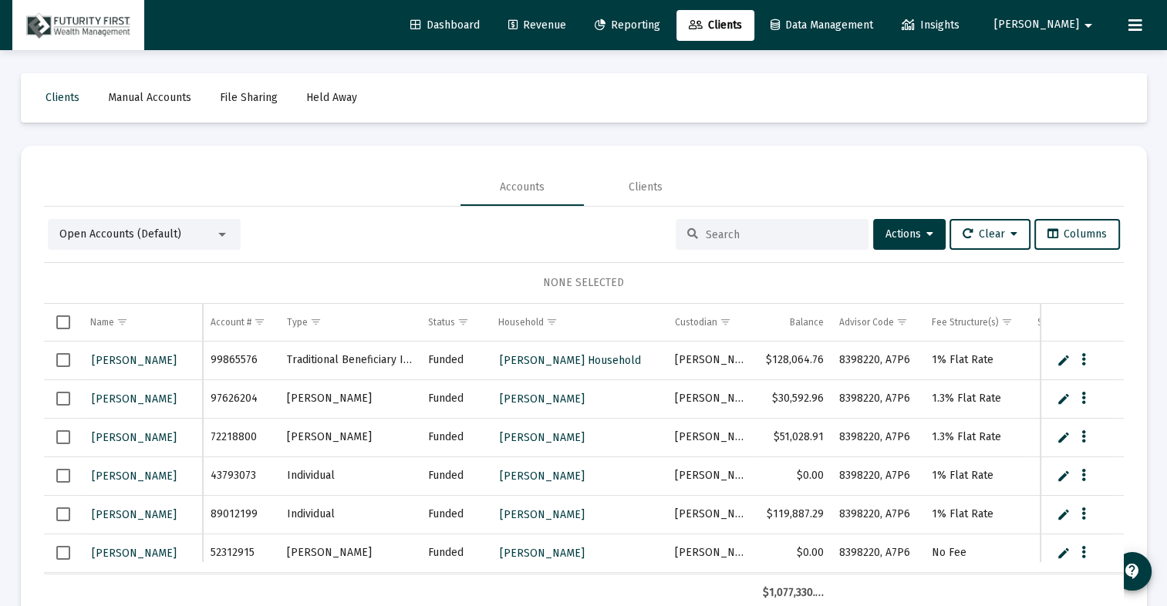
click at [332, 216] on div "Open Accounts (Default) Actions Clear Columns NONE SELECTED Name Name Account #…" at bounding box center [584, 410] width 1080 height 406
click at [673, 27] on link "Reporting" at bounding box center [627, 25] width 90 height 31
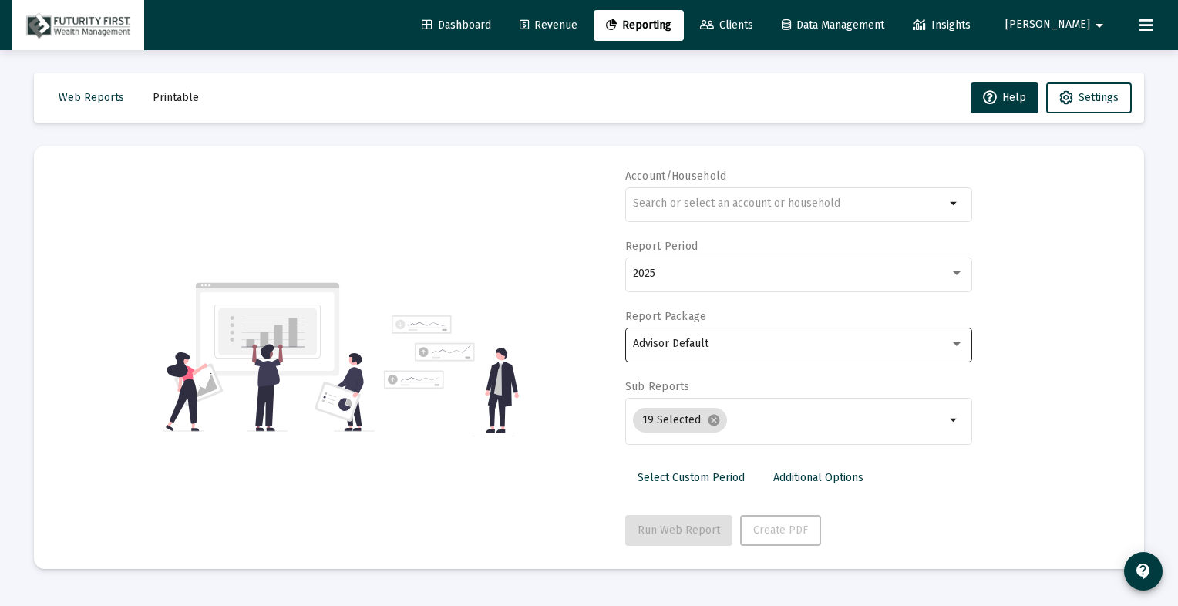
click at [963, 347] on div at bounding box center [957, 344] width 14 height 12
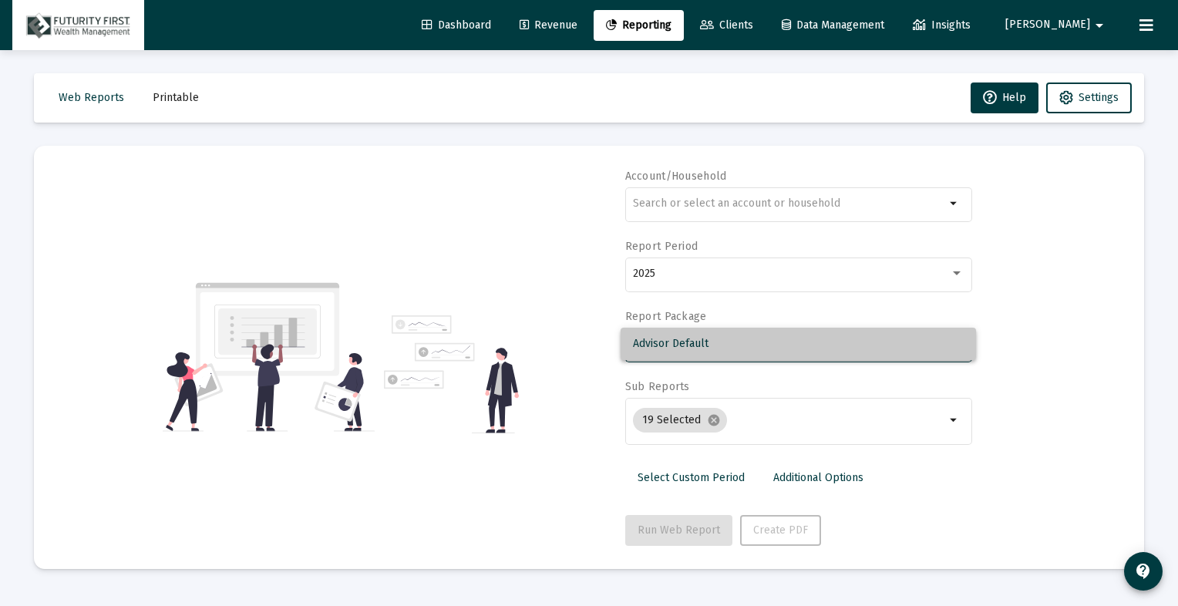
click at [963, 347] on span "Advisor Default" at bounding box center [798, 344] width 331 height 32
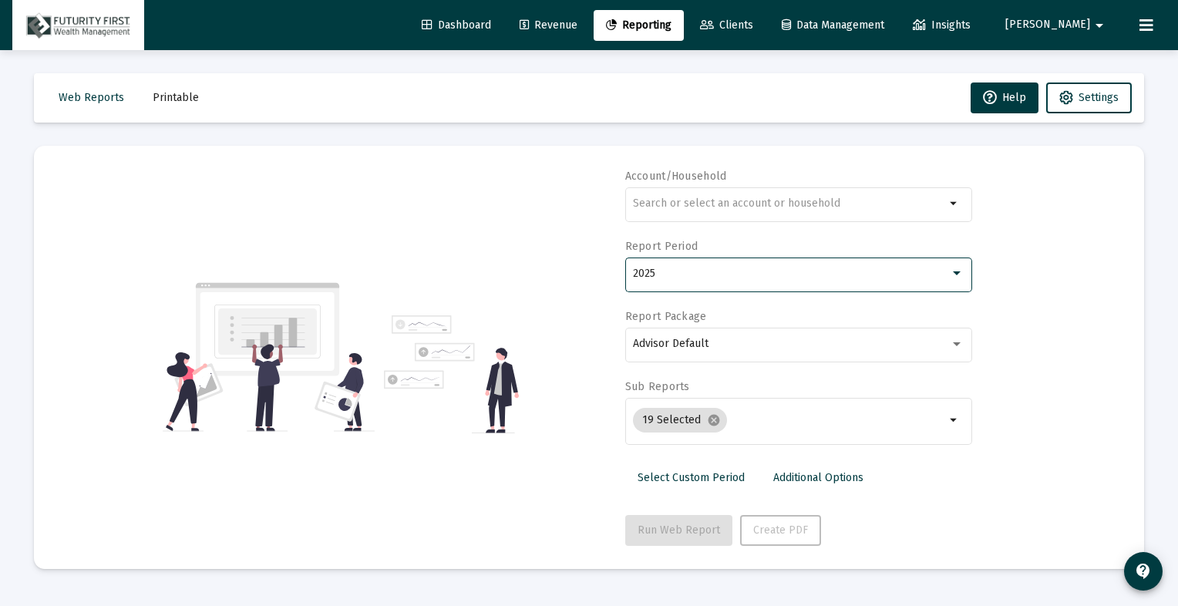
click at [954, 273] on div at bounding box center [957, 273] width 8 height 4
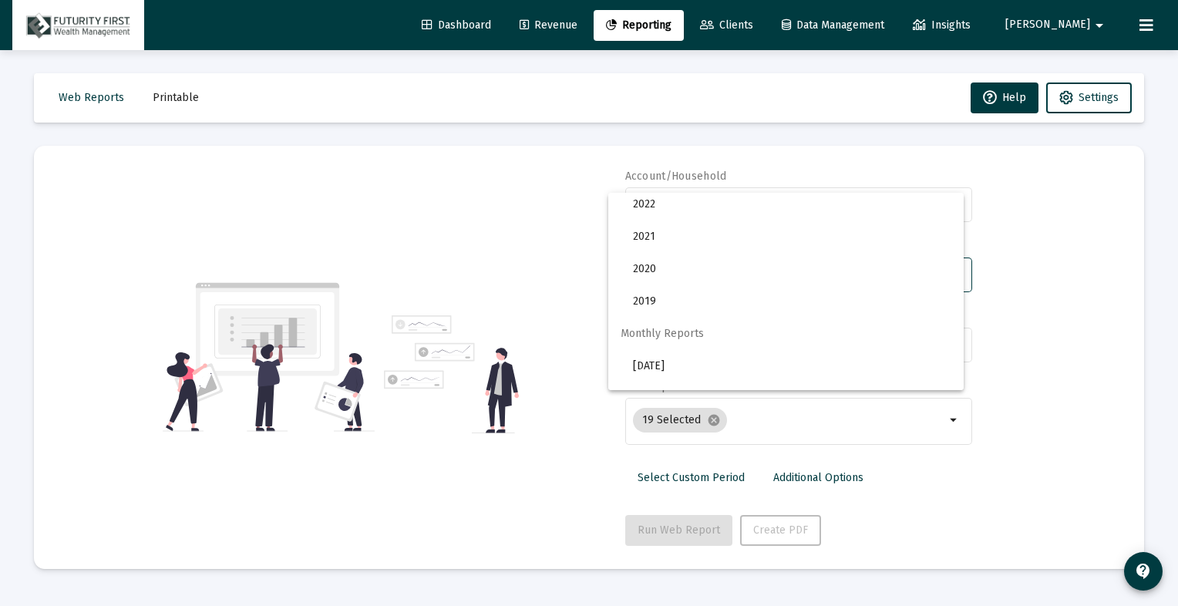
scroll to position [173, 0]
click at [1046, 266] on div at bounding box center [589, 303] width 1178 height 606
click at [948, 418] on mat-icon "arrow_drop_down" at bounding box center [955, 420] width 19 height 19
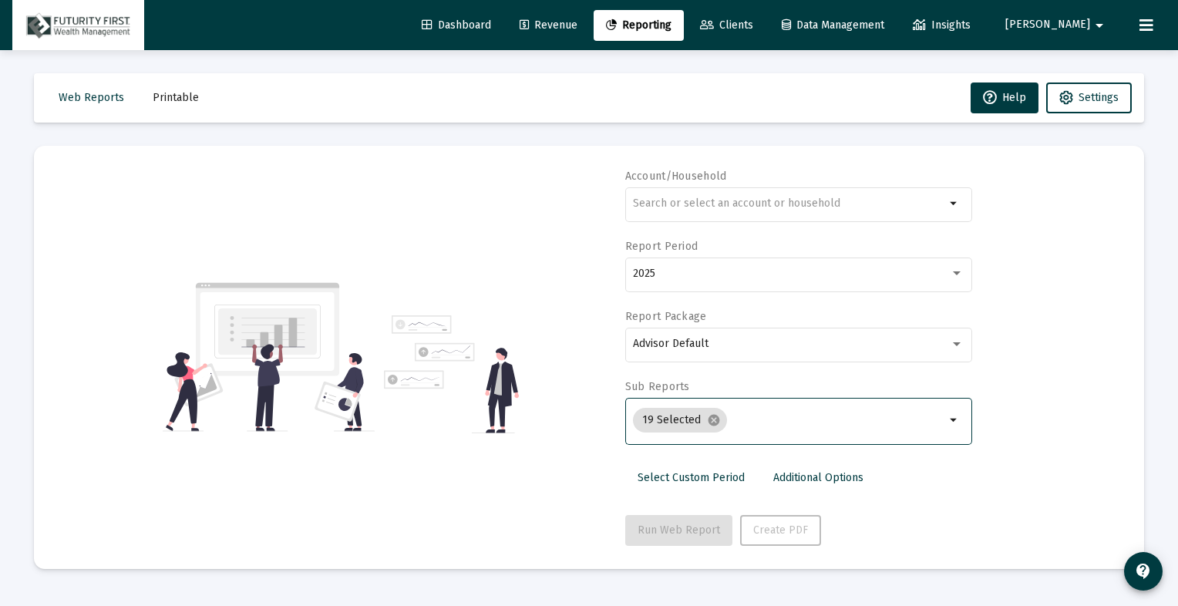
click at [1074, 398] on div "Account/Household arrow_drop_down Report Period 2025 Report Package Advisor Def…" at bounding box center [589, 357] width 1064 height 377
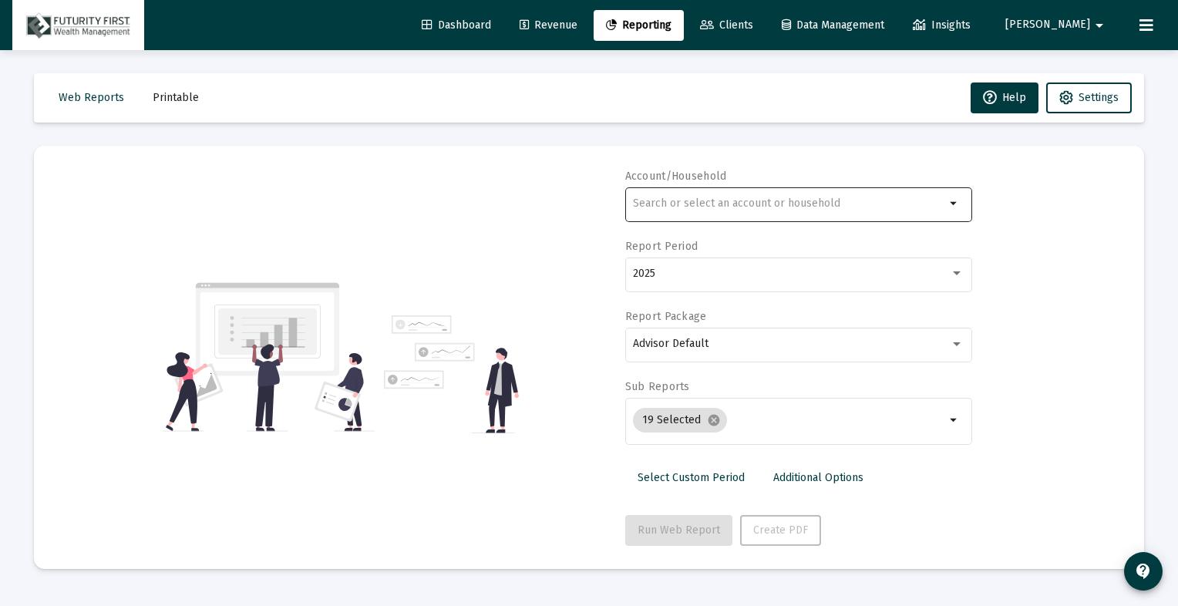
click at [693, 211] on div at bounding box center [789, 203] width 312 height 38
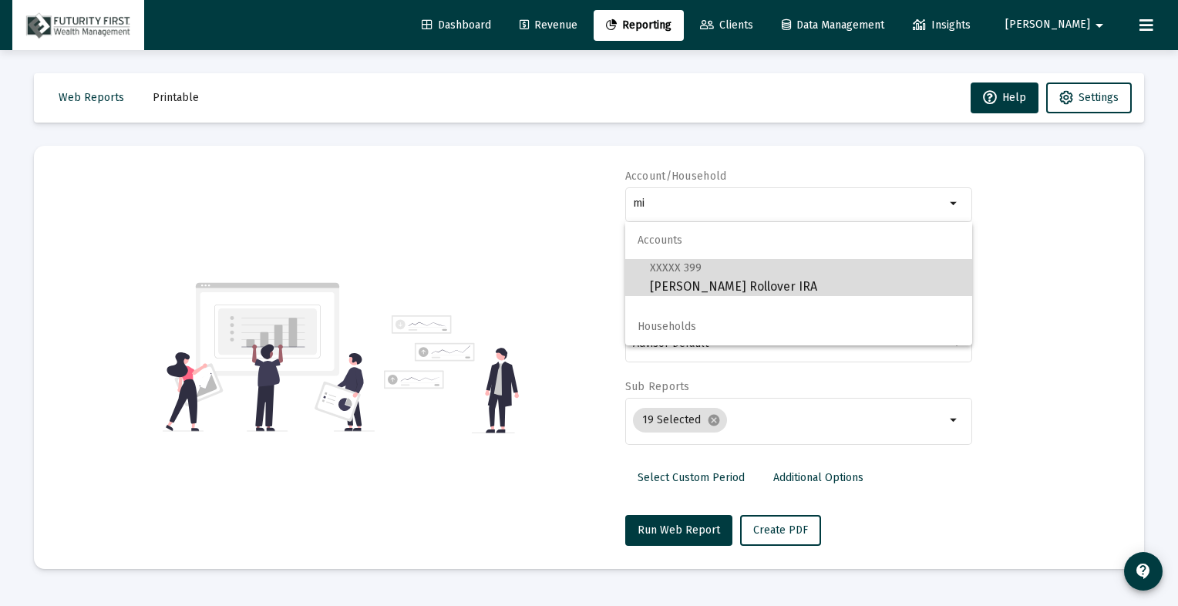
click at [681, 290] on span "XXXXX 399 [PERSON_NAME] Rollover IRA" at bounding box center [805, 277] width 310 height 38
type input "[PERSON_NAME] Rollover IRA"
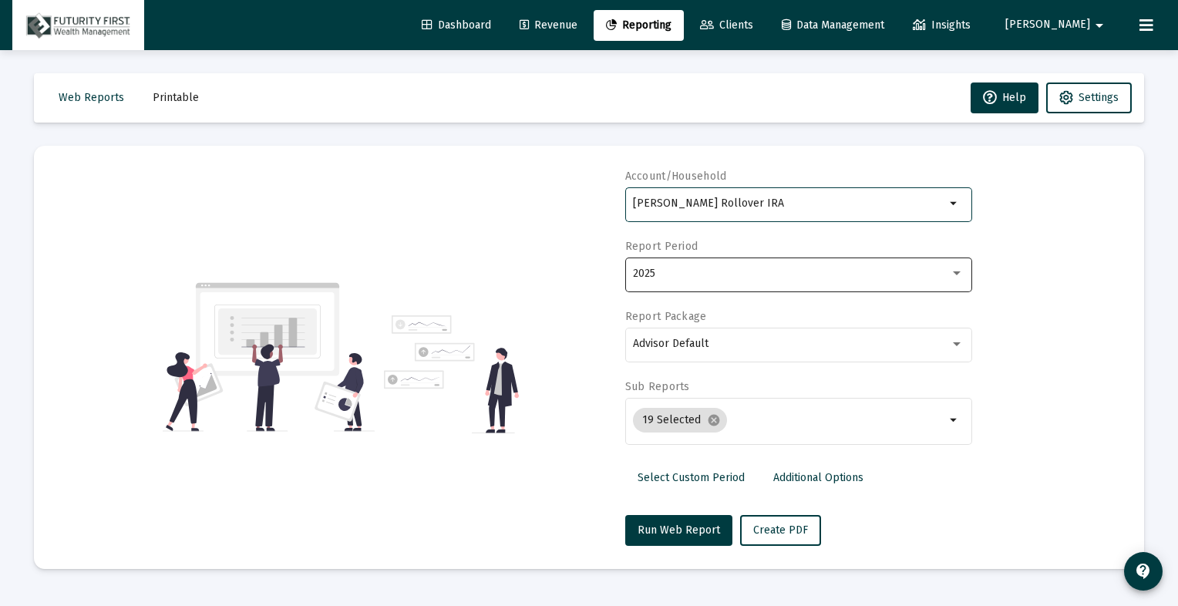
click at [884, 276] on div "2025" at bounding box center [791, 274] width 317 height 12
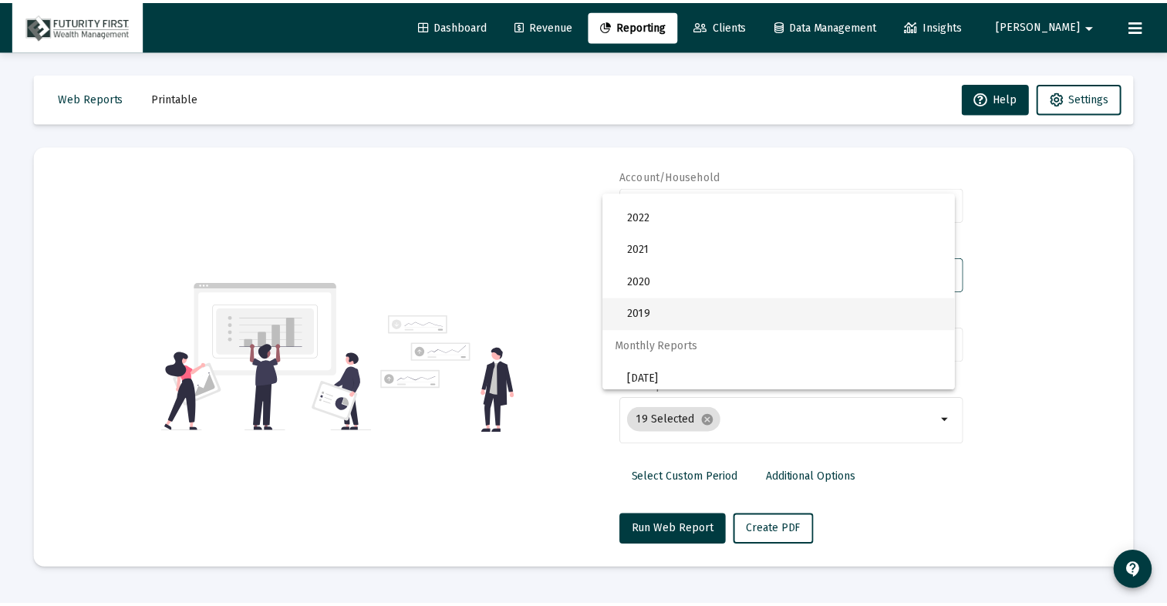
scroll to position [231, 0]
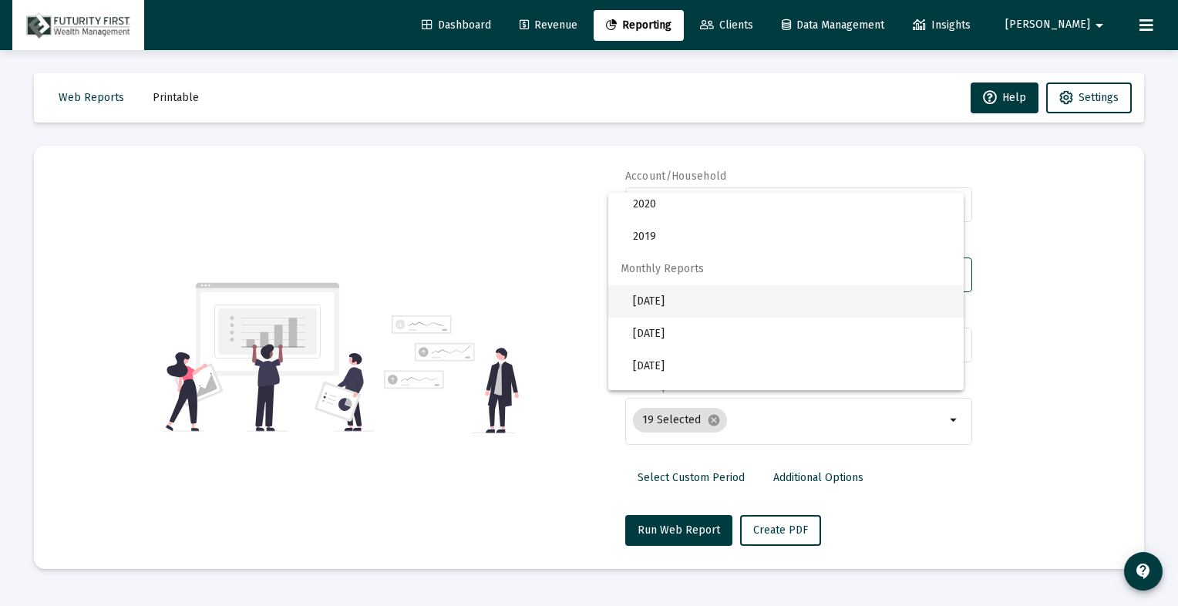
click at [851, 308] on span "[DATE]" at bounding box center [792, 301] width 319 height 32
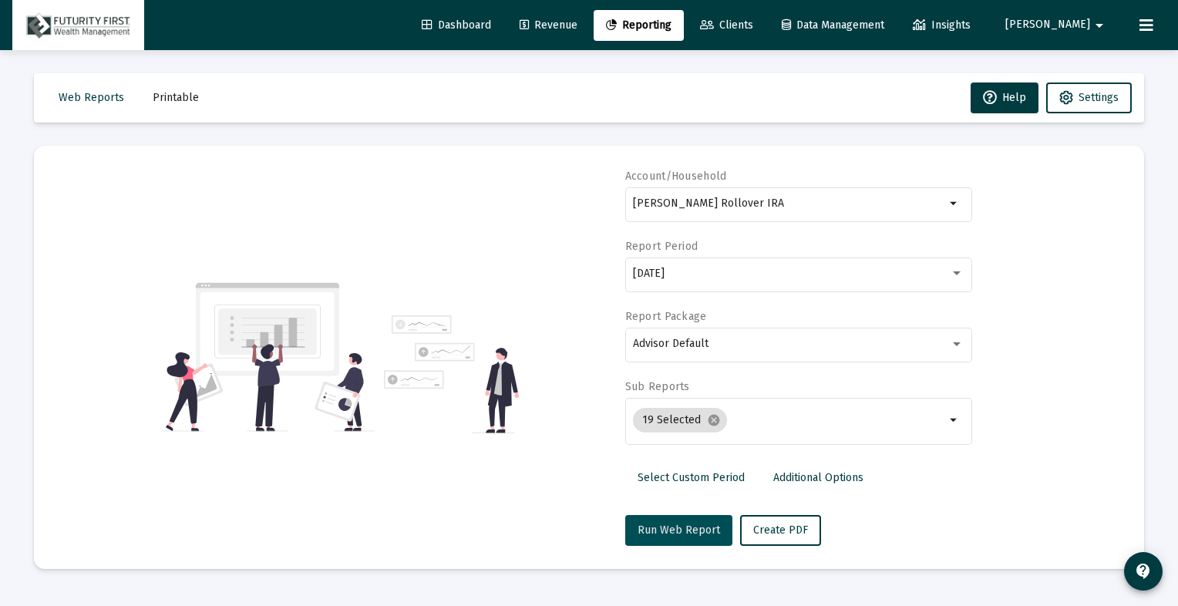
click at [681, 524] on span "Run Web Report" at bounding box center [679, 530] width 83 height 13
select select "View all"
